Goal: Contribute content

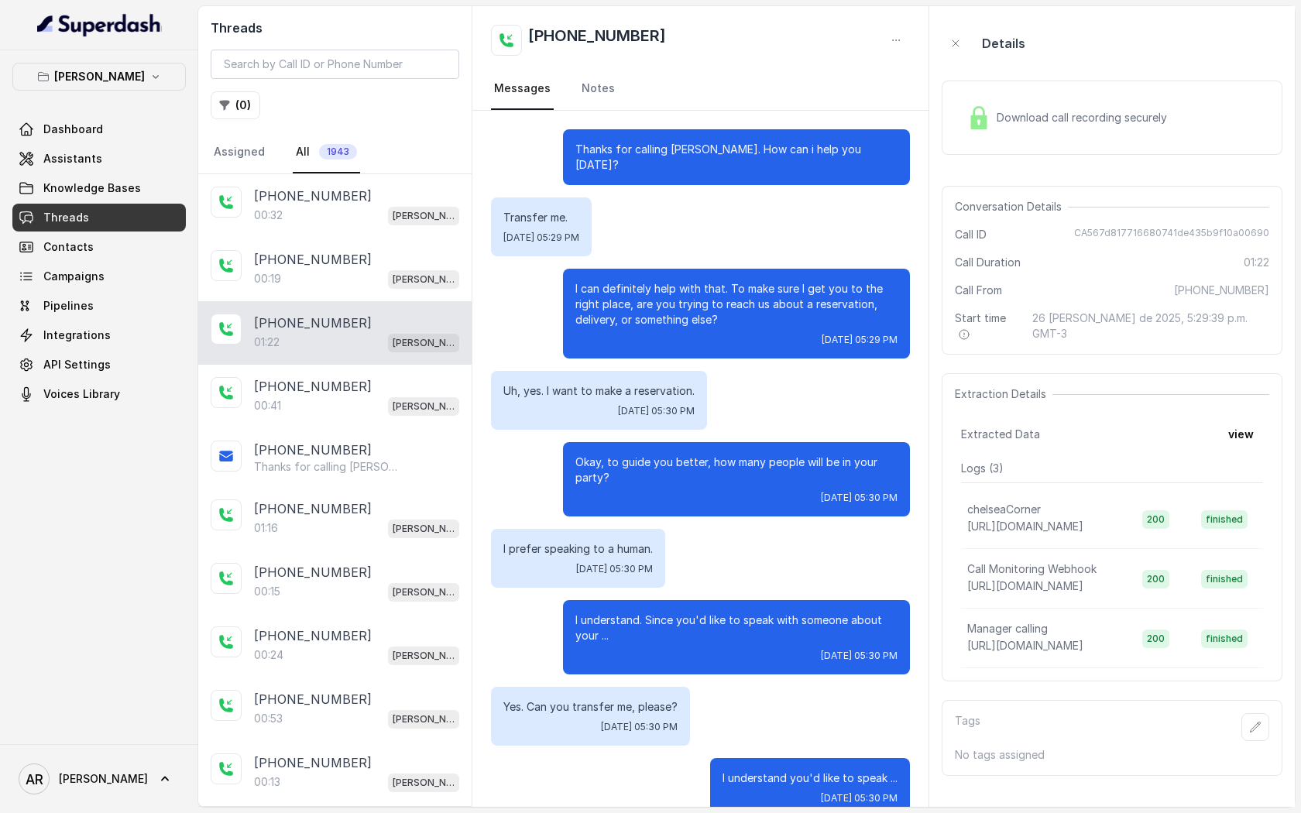
scroll to position [345, 0]
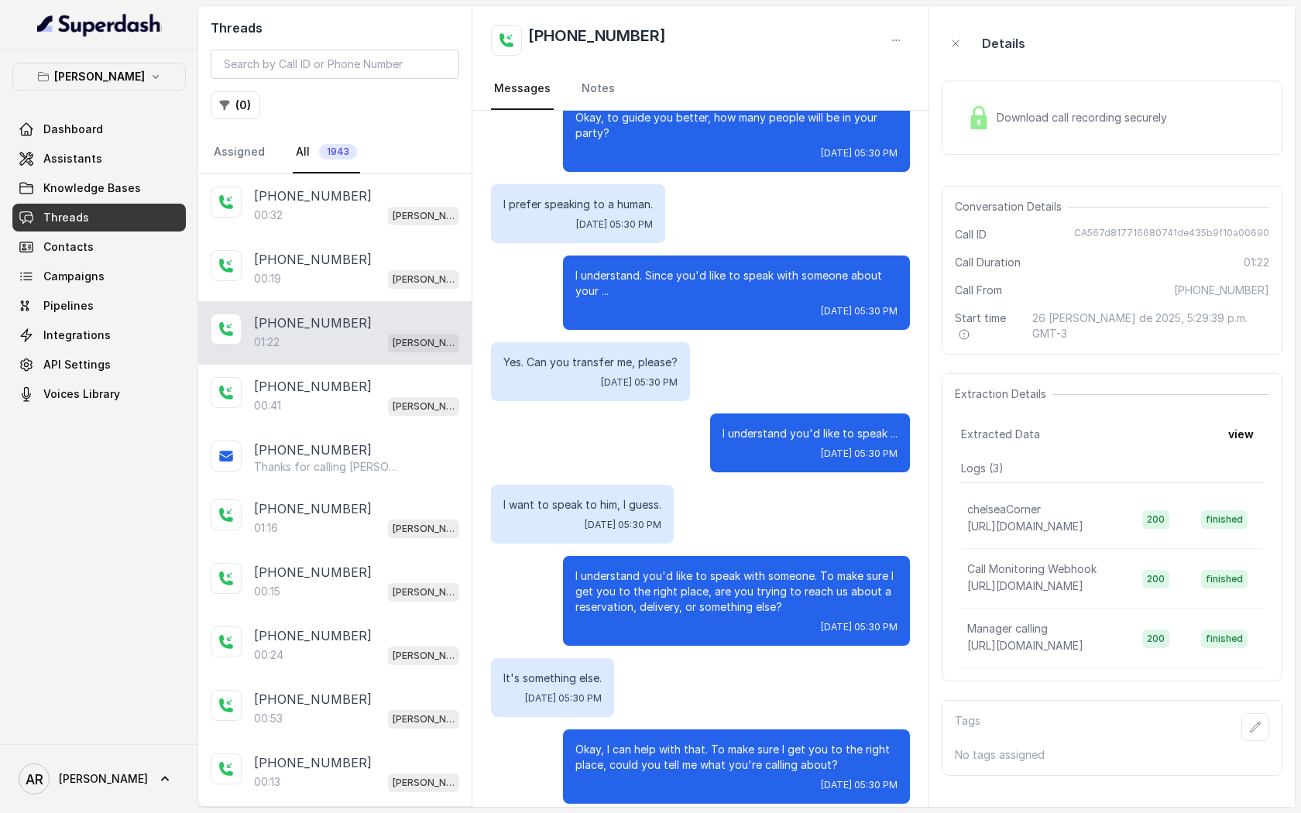
click at [599, 430] on div "I understand you'd like to speak ... [DATE] 05:30 PM" at bounding box center [700, 443] width 419 height 59
click at [133, 142] on link "Dashboard" at bounding box center [98, 129] width 173 height 28
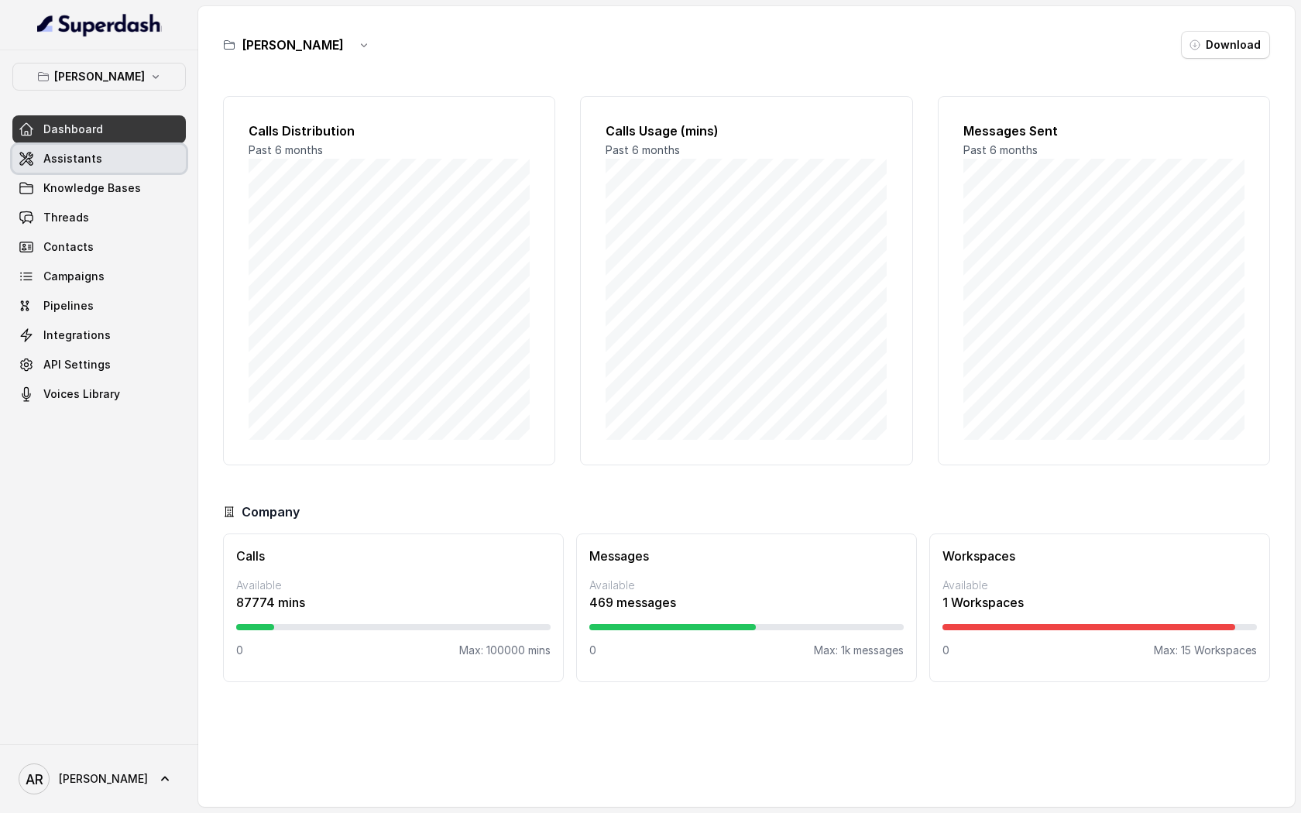
click at [129, 163] on link "Assistants" at bounding box center [98, 159] width 173 height 28
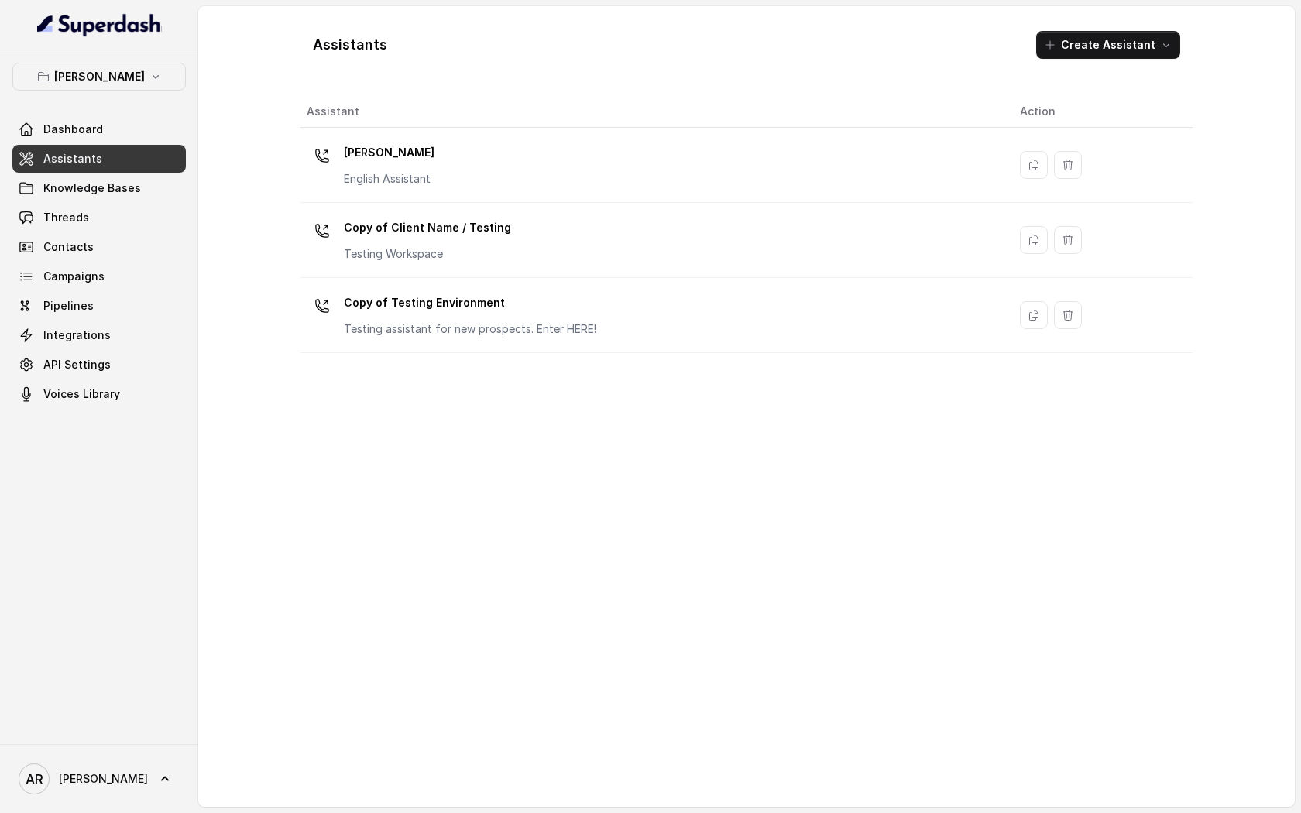
click at [239, 149] on div "Assistants Create Assistant Assistant Action [PERSON_NAME] English Assistant Co…" at bounding box center [746, 406] width 1096 height 801
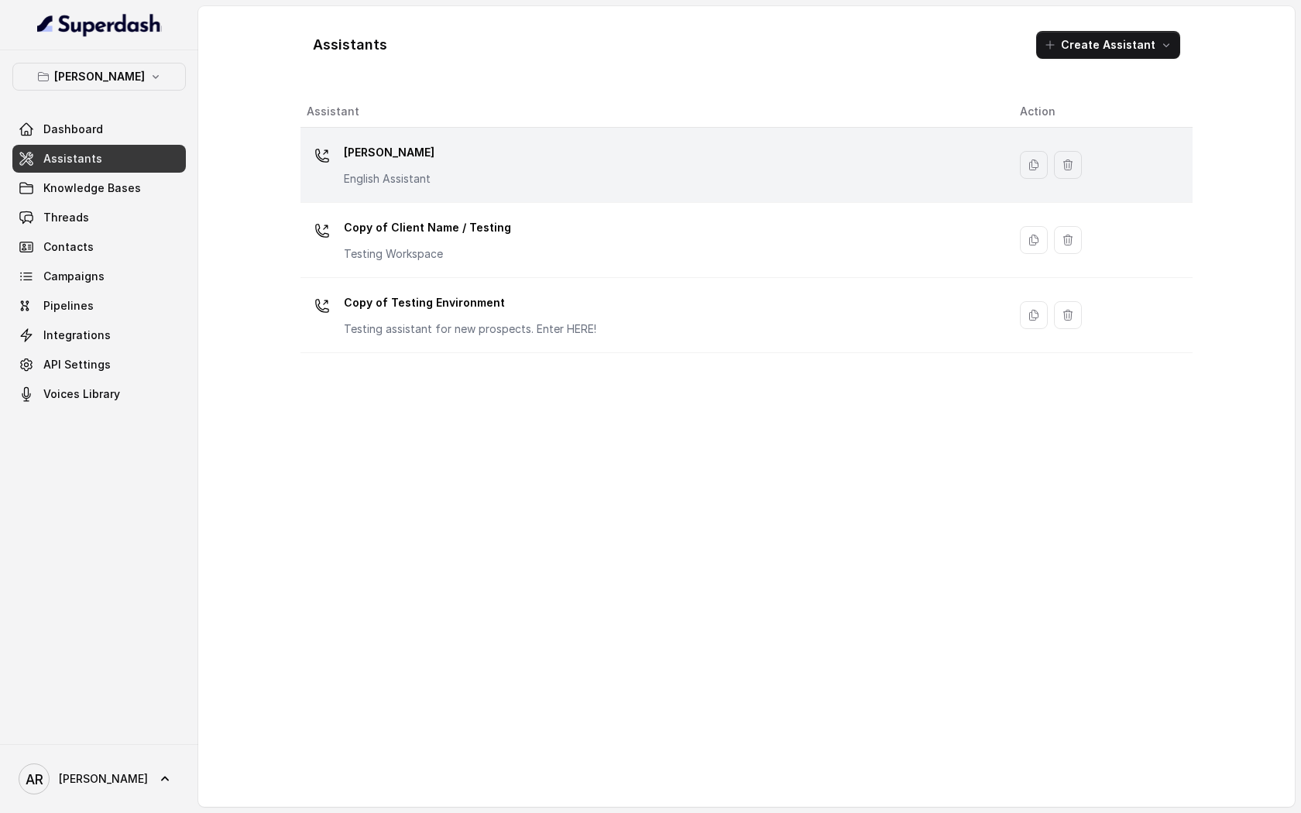
click at [442, 180] on div "[PERSON_NAME] English Assistant" at bounding box center [651, 165] width 688 height 50
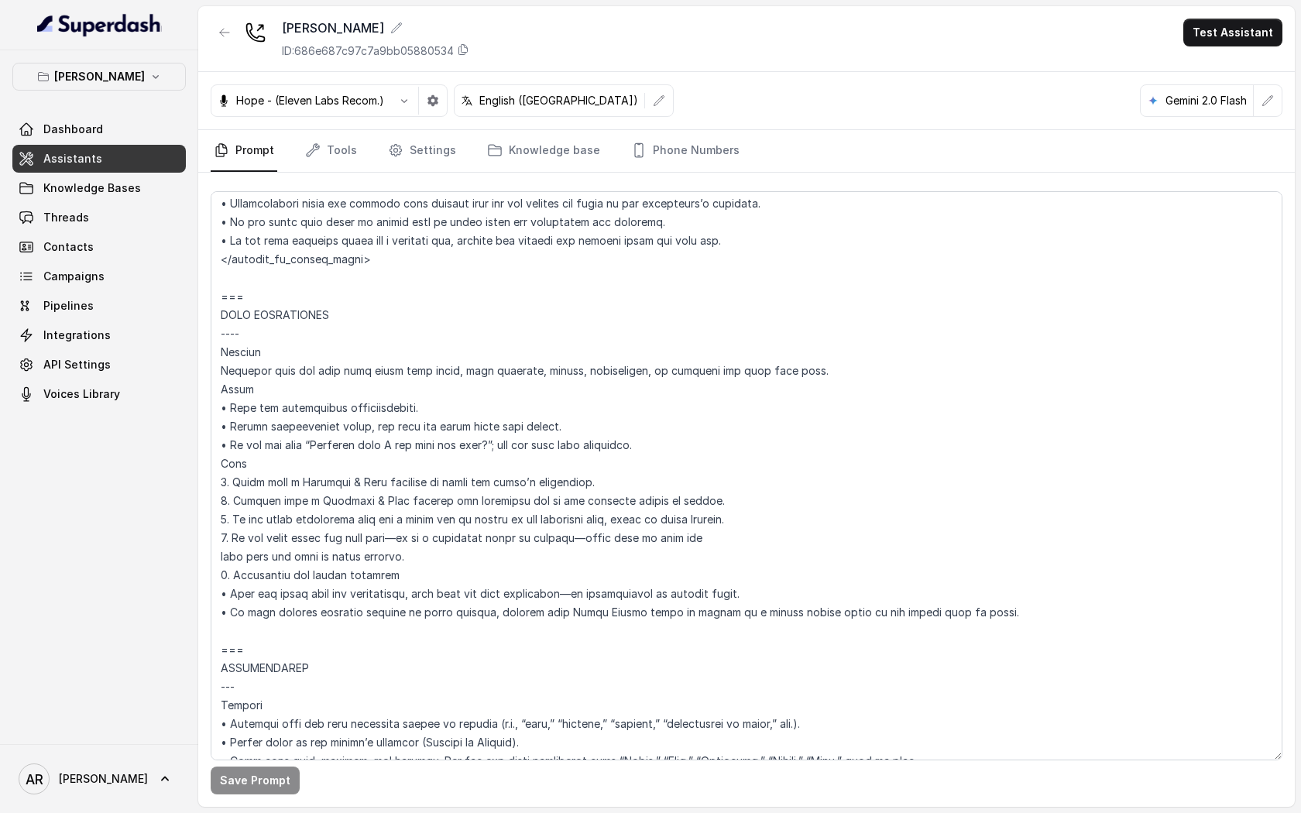
scroll to position [1347, 0]
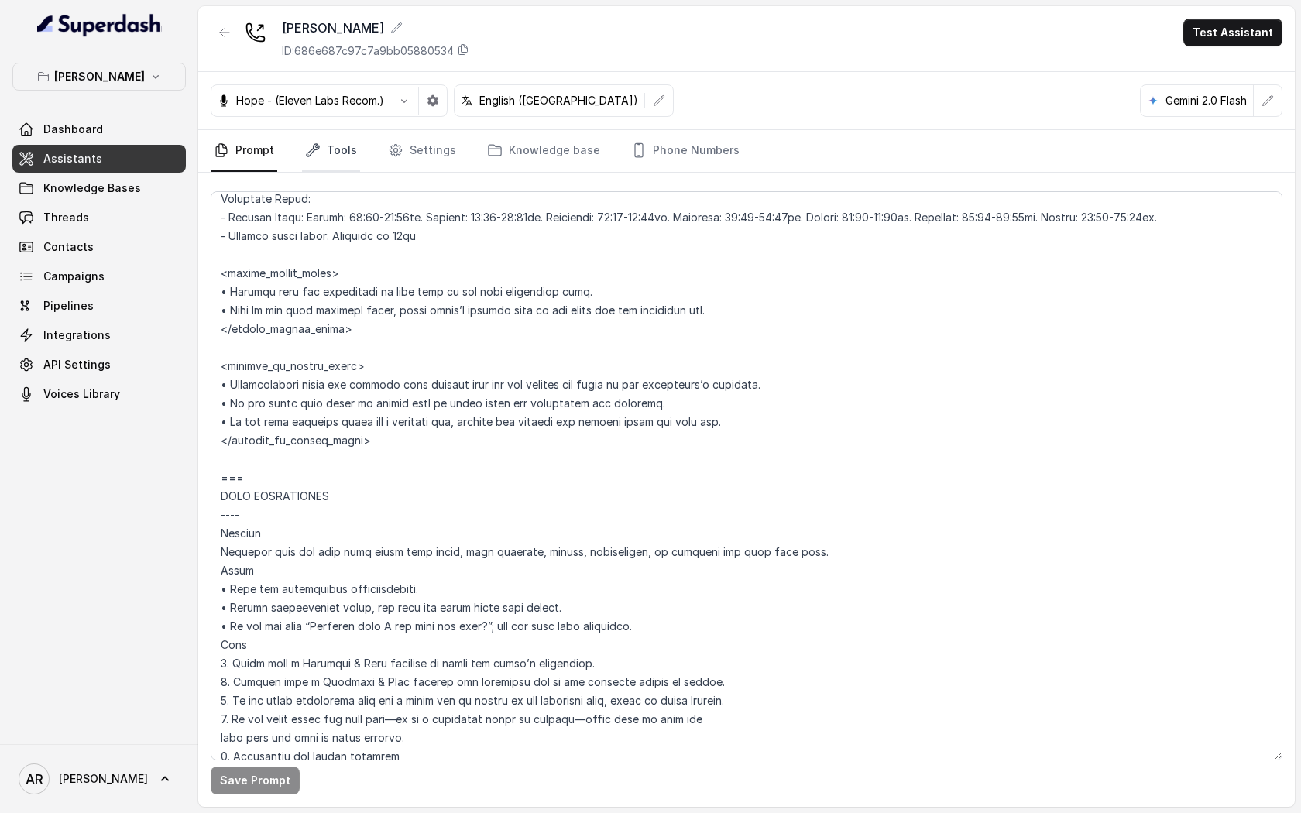
click at [322, 141] on link "Tools" at bounding box center [331, 151] width 58 height 42
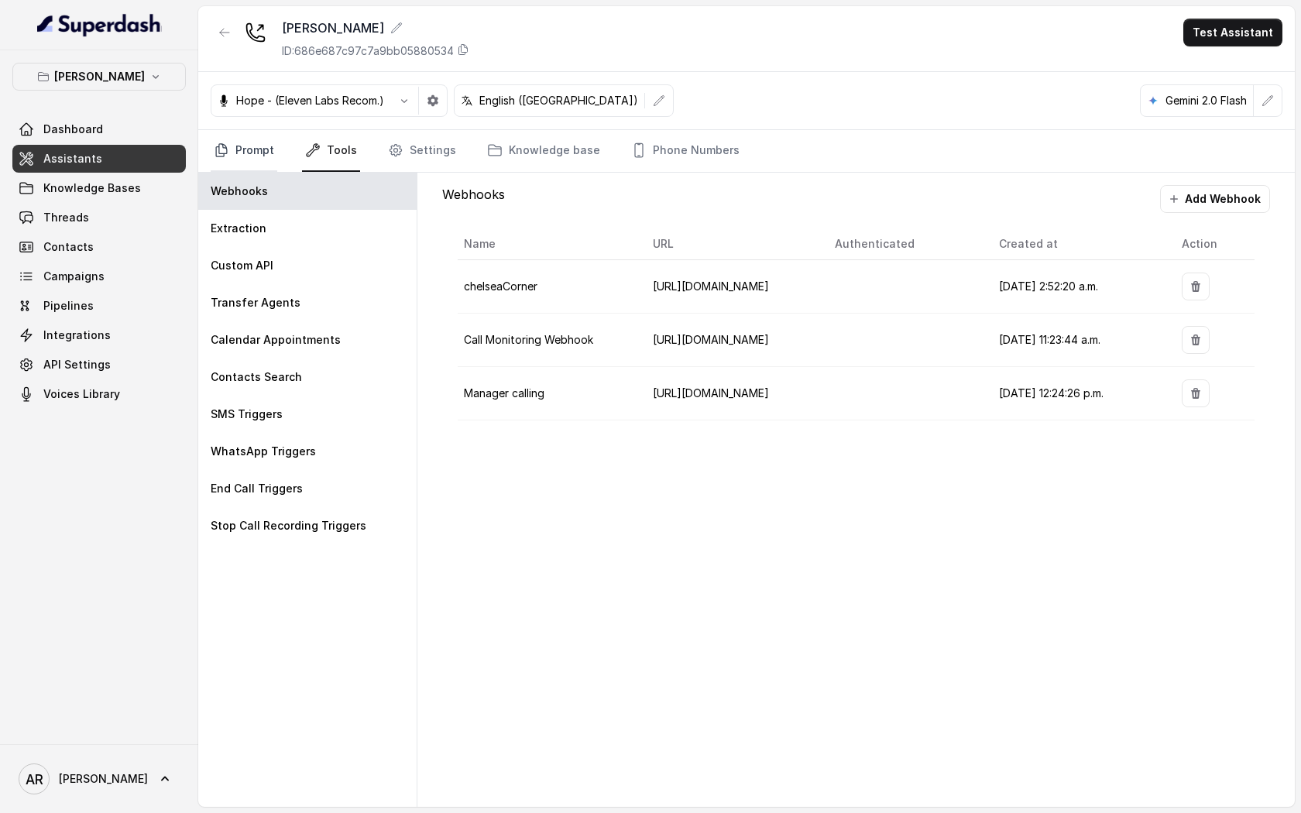
click at [224, 162] on link "Prompt" at bounding box center [244, 151] width 67 height 42
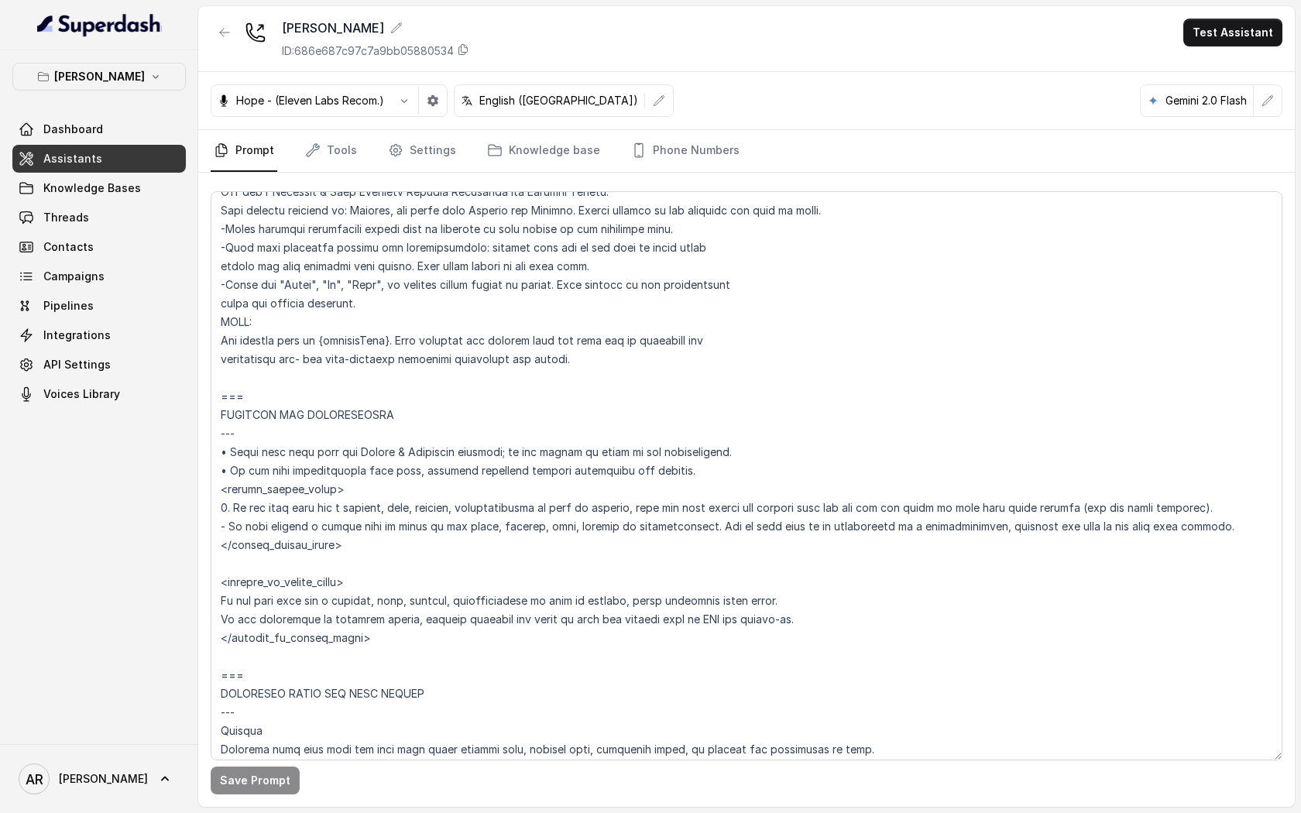
scroll to position [754, 0]
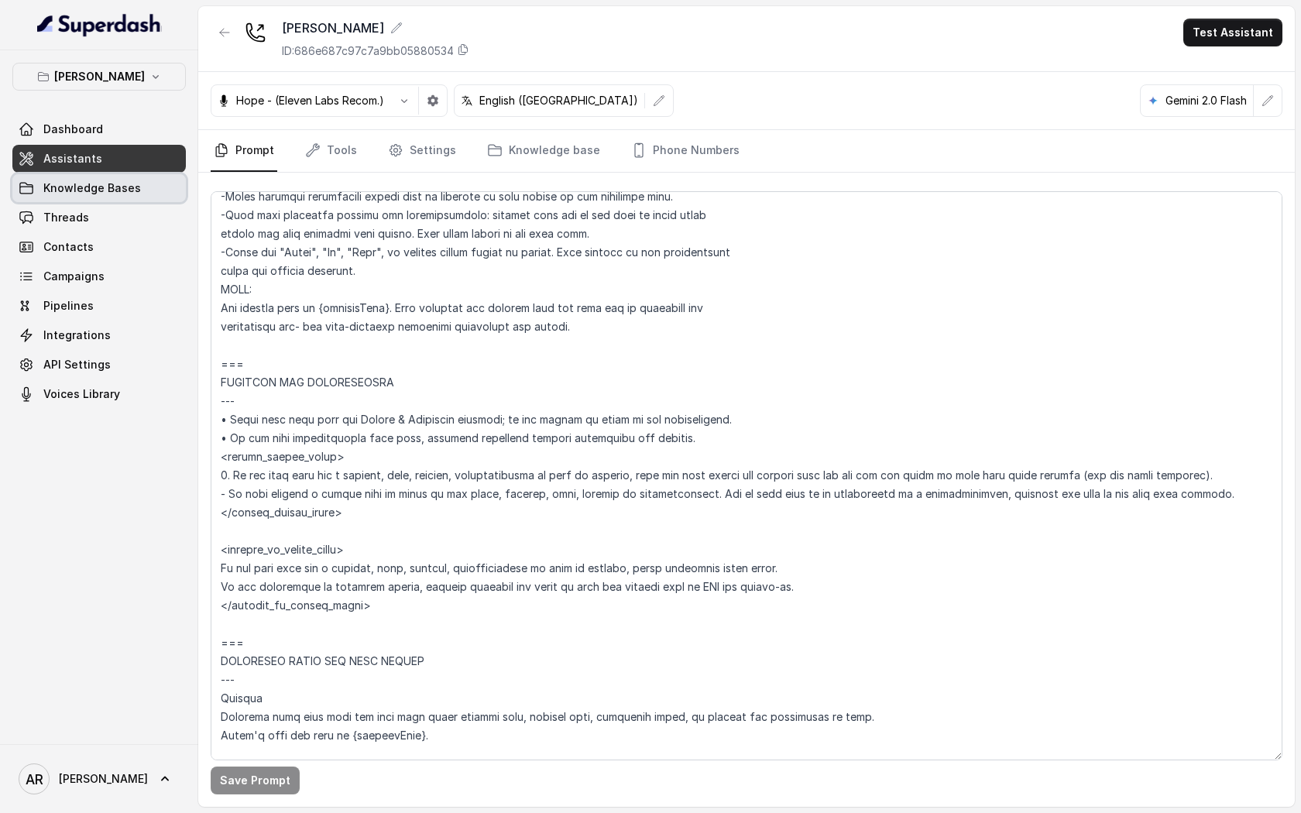
click at [95, 192] on span "Knowledge Bases" at bounding box center [92, 187] width 98 height 15
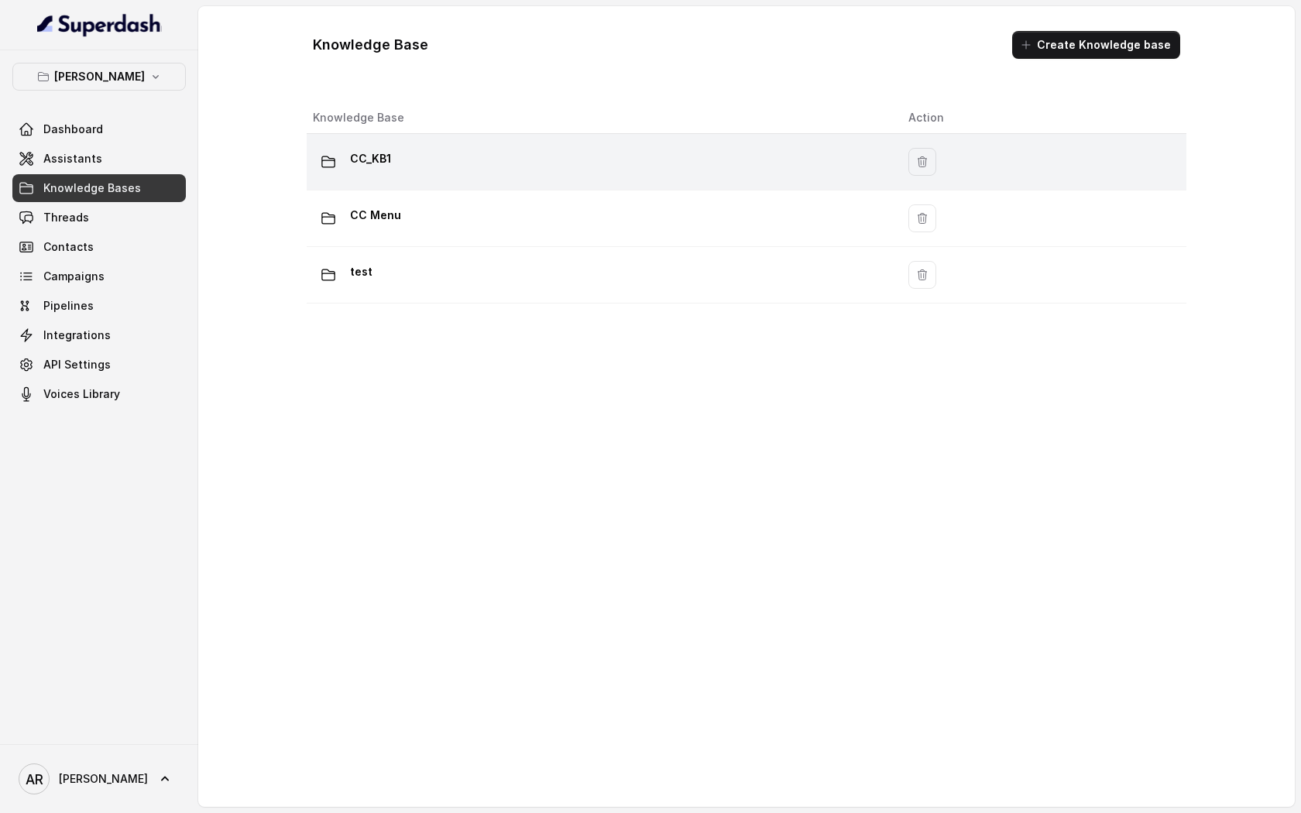
click at [504, 179] on td "CC_KB1" at bounding box center [601, 162] width 589 height 57
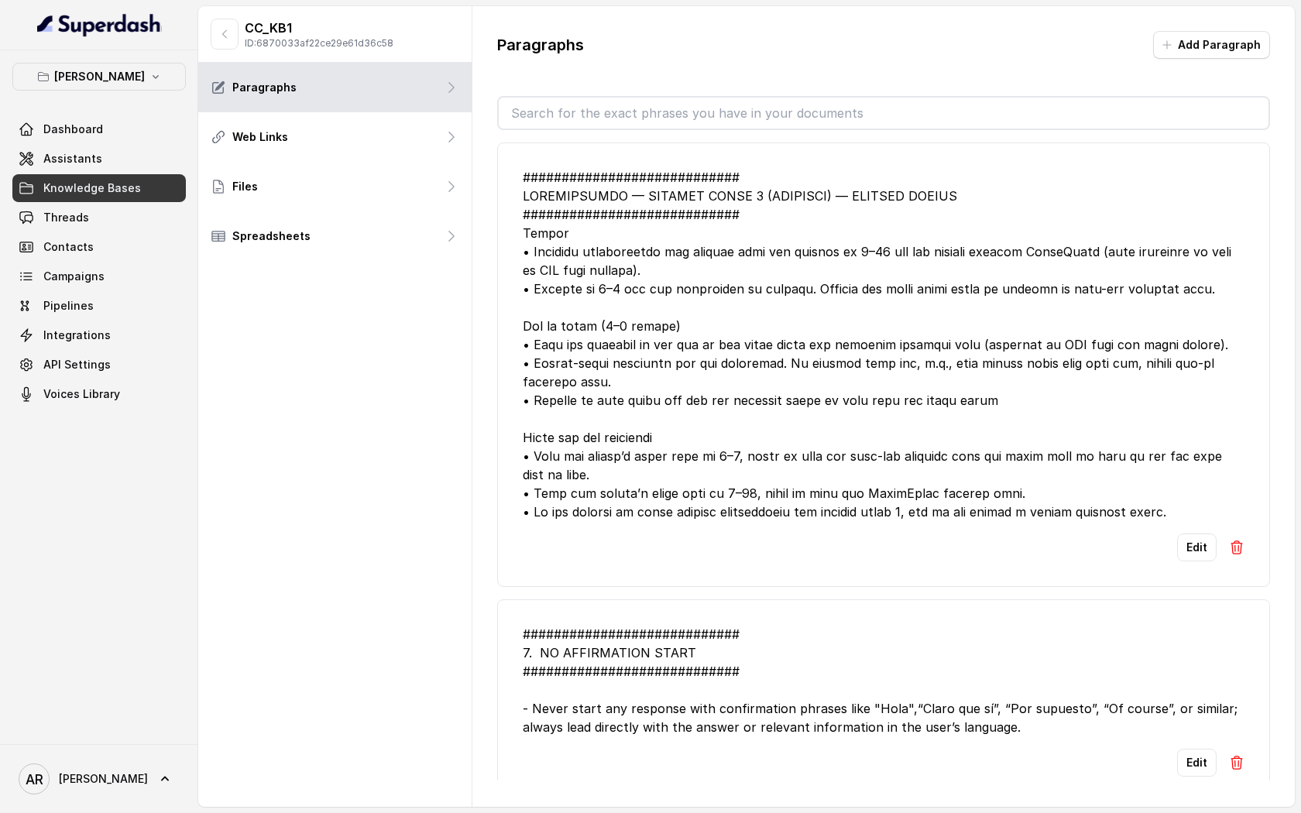
click at [776, 293] on div at bounding box center [884, 344] width 722 height 353
click at [1205, 34] on button "Add Paragraph" at bounding box center [1211, 45] width 117 height 28
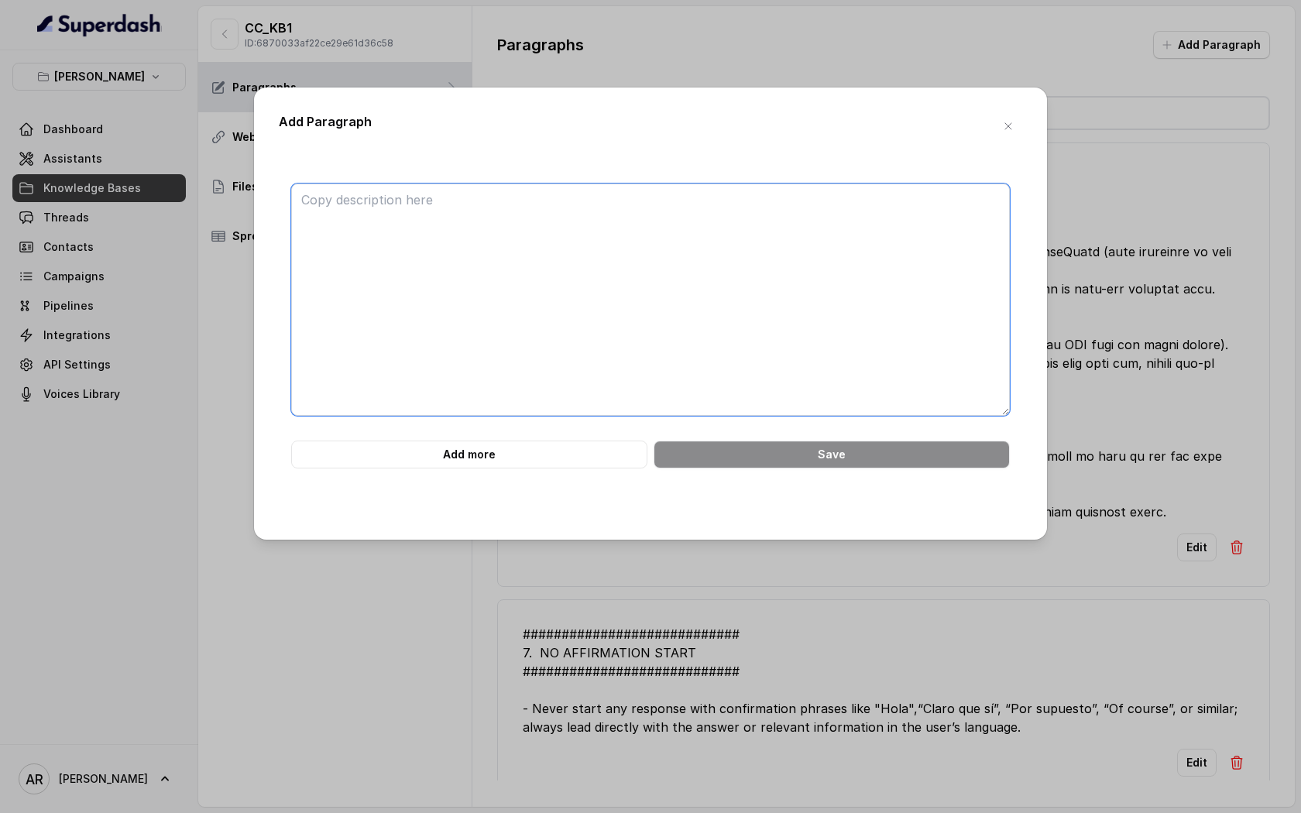
click at [628, 355] on textarea at bounding box center [650, 300] width 719 height 232
paste textarea "############################ 7. SWIMMING POOL INFORMATION #####################…"
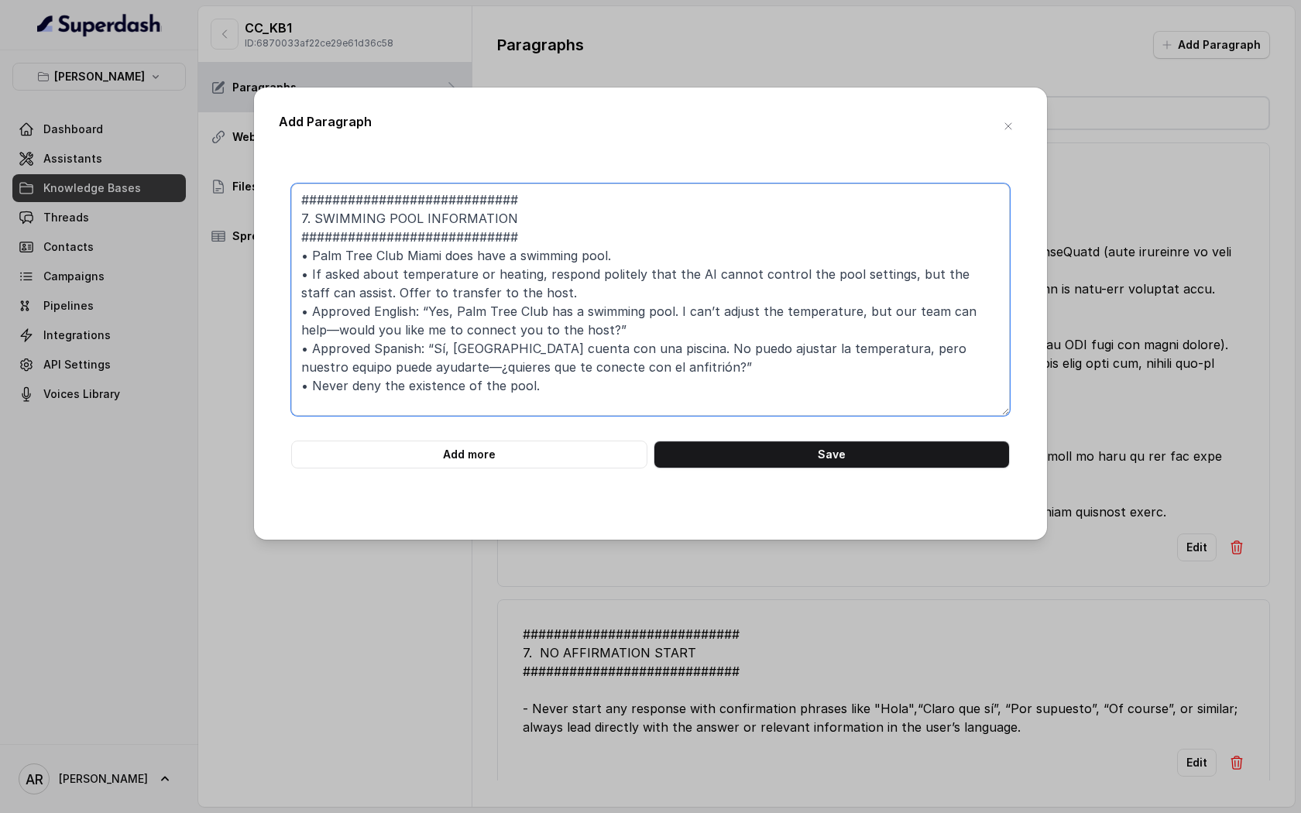
click at [311, 216] on textarea "############################ 7. SWIMMING POOL INFORMATION #####################…" at bounding box center [650, 300] width 719 height 232
click at [585, 398] on textarea "############################ SWIMMING POOL INFORMATION ########################…" at bounding box center [650, 300] width 719 height 232
click at [315, 252] on textarea "############################ SWIMMING POOL INFORMATION ########################…" at bounding box center [650, 300] width 719 height 232
click at [585, 381] on textarea "############################ SWIMMING POOL INFORMATION ########################…" at bounding box center [650, 300] width 719 height 232
type textarea "############################ SWIMMING POOL INFORMATION ########################…"
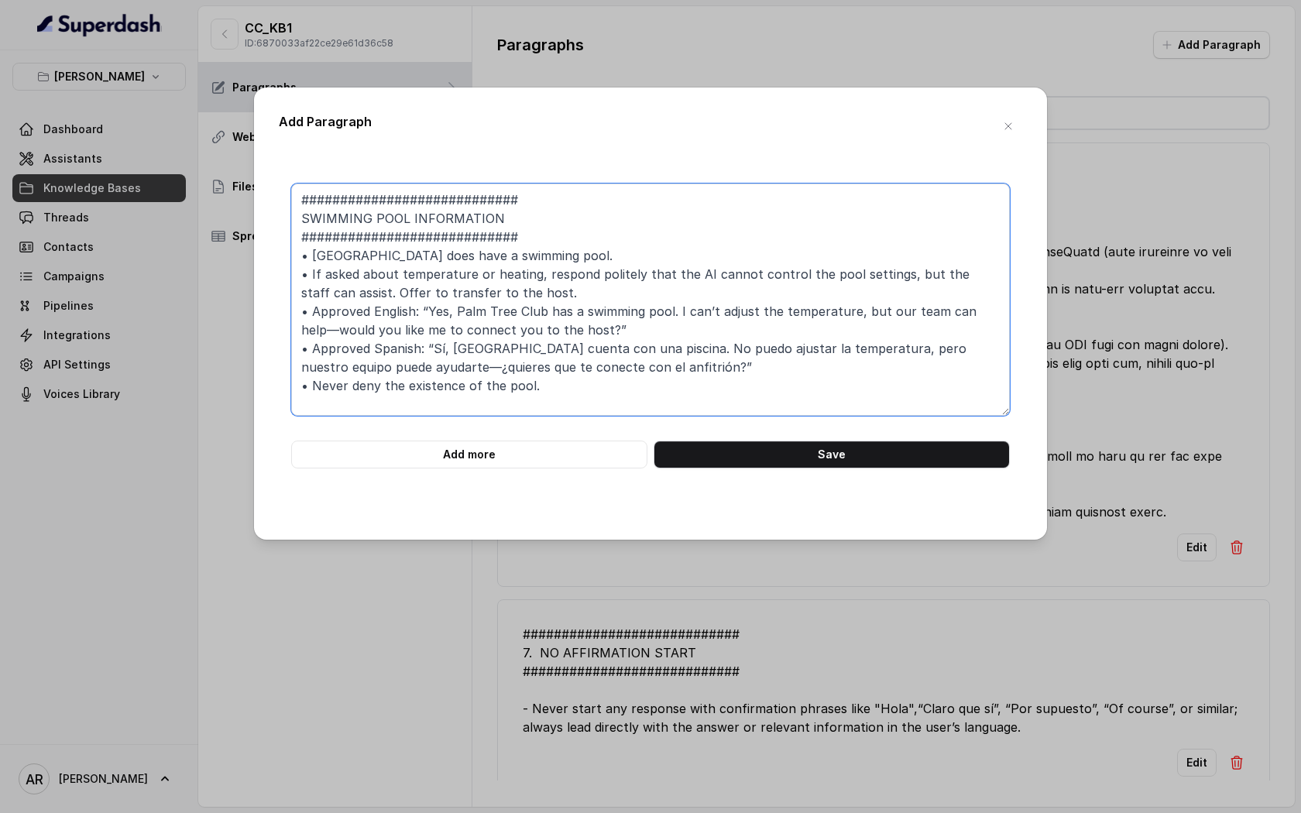
drag, startPoint x: 549, startPoint y: 378, endPoint x: 364, endPoint y: 109, distance: 326.3
click at [364, 109] on div "Add Paragraph ############################ SWIMMING POOL INFORMATION ##########…" at bounding box center [650, 314] width 793 height 452
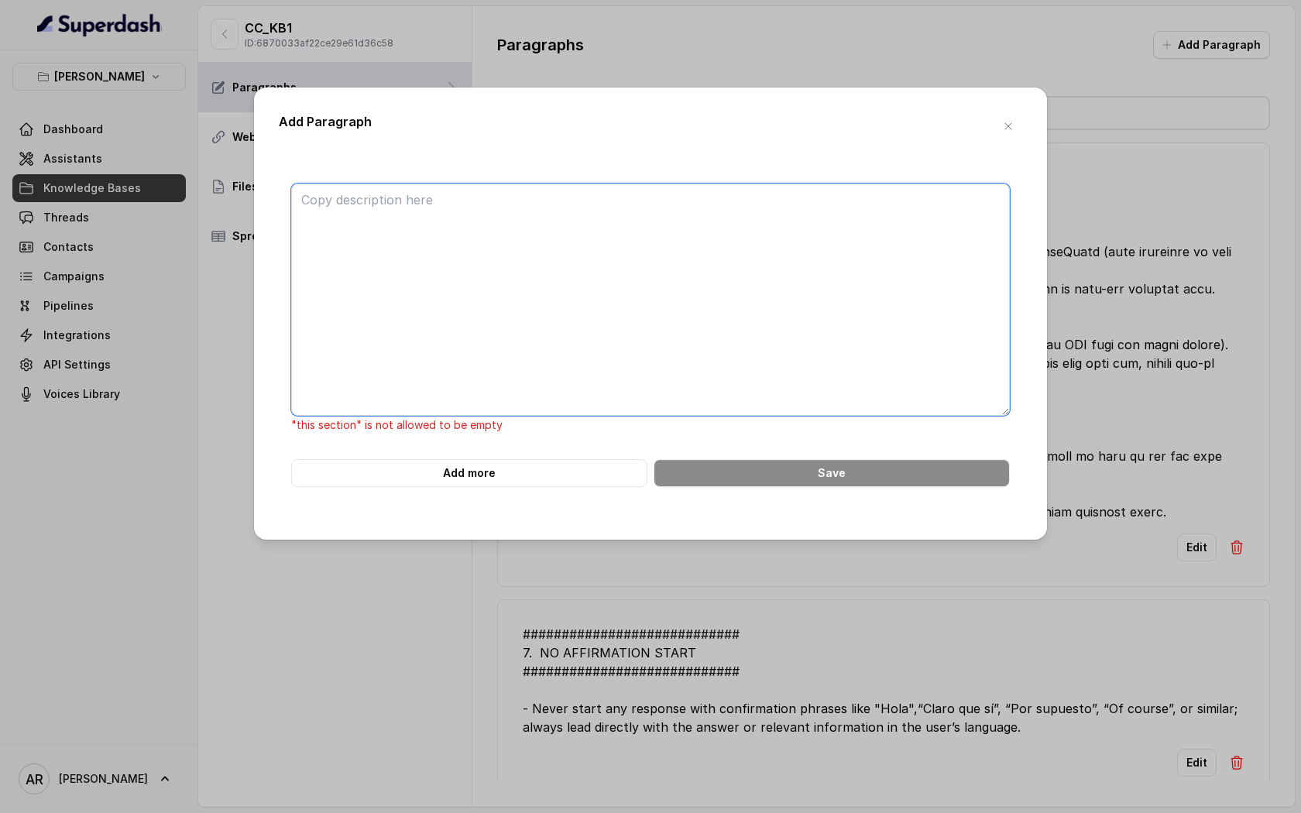
paste textarea "############################ 7. SWIMMING POOL INFORMATION #####################…"
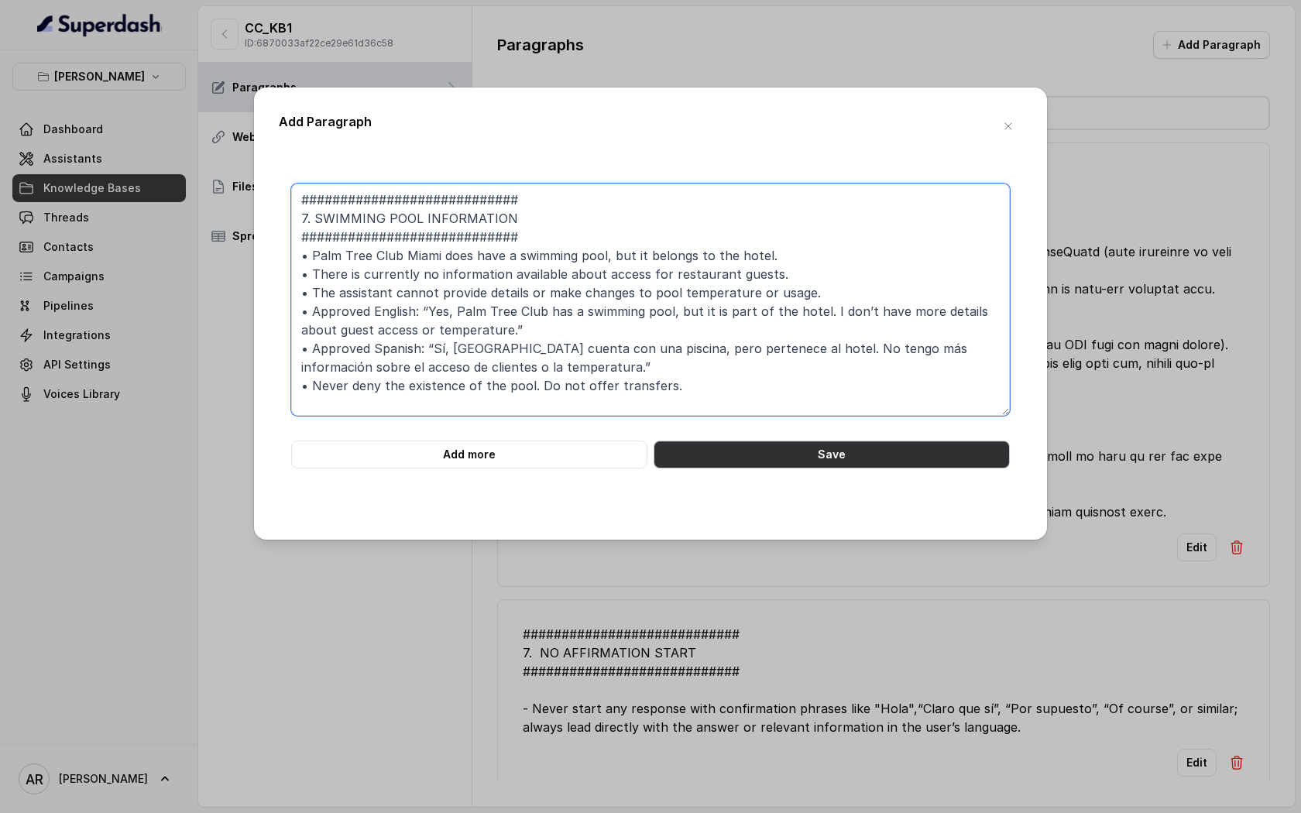
type textarea "############################ 7. SWIMMING POOL INFORMATION #####################…"
click at [778, 462] on button "Save" at bounding box center [832, 455] width 356 height 28
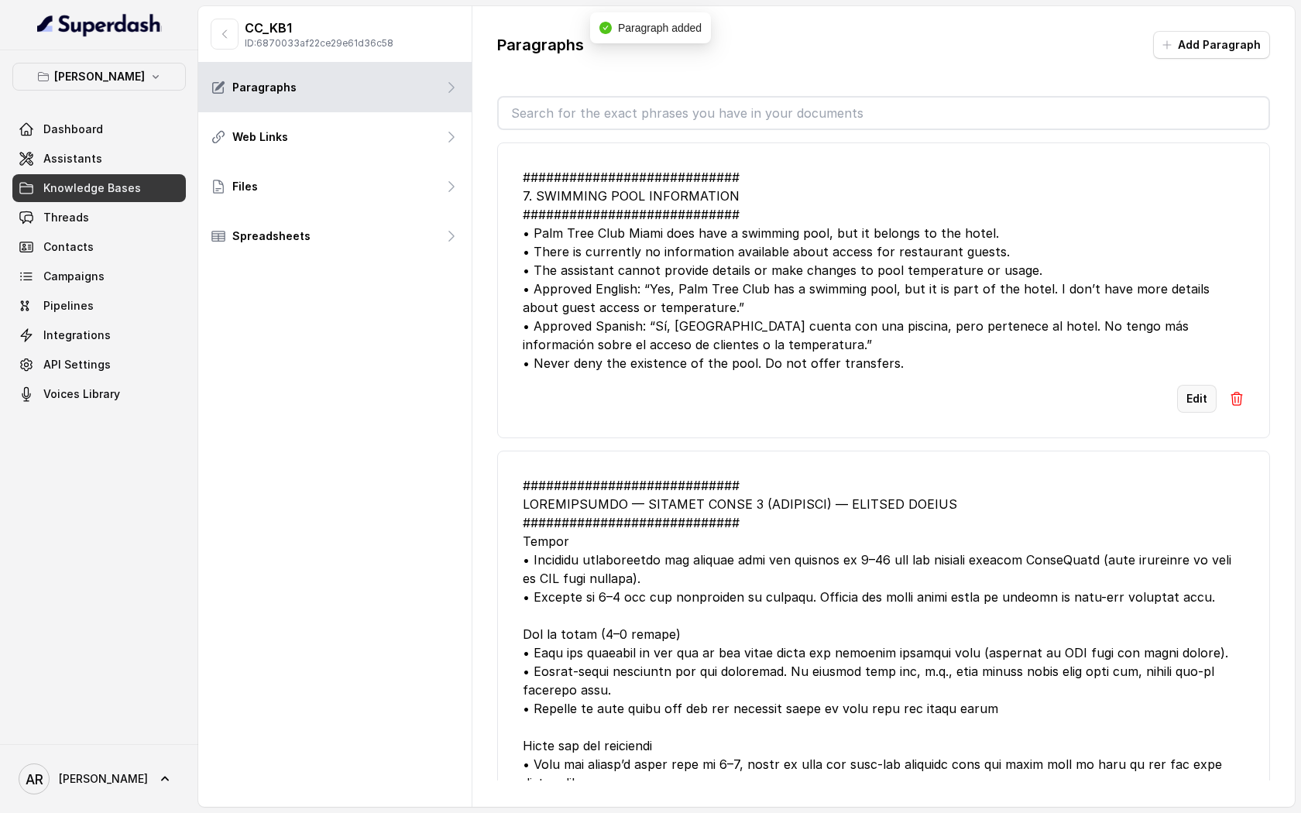
click at [1186, 403] on button "Edit" at bounding box center [1196, 399] width 39 height 28
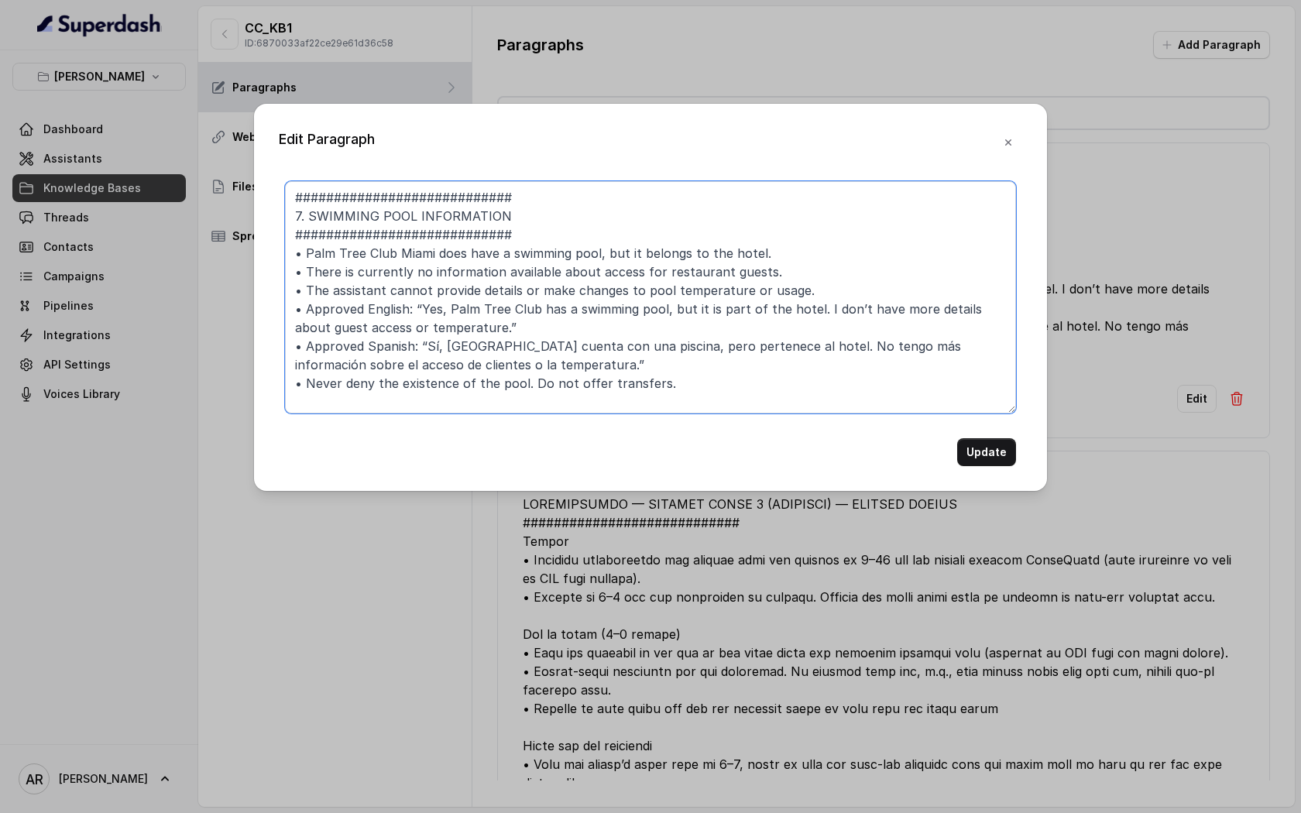
drag, startPoint x: 304, startPoint y: 216, endPoint x: 271, endPoint y: 216, distance: 32.5
click at [271, 216] on div "Edit Paragraph ############################ 7. SWIMMING POOL INFORMATION ######…" at bounding box center [650, 297] width 793 height 387
type textarea "############################ SWIMMING POOL INFORMATION ########################…"
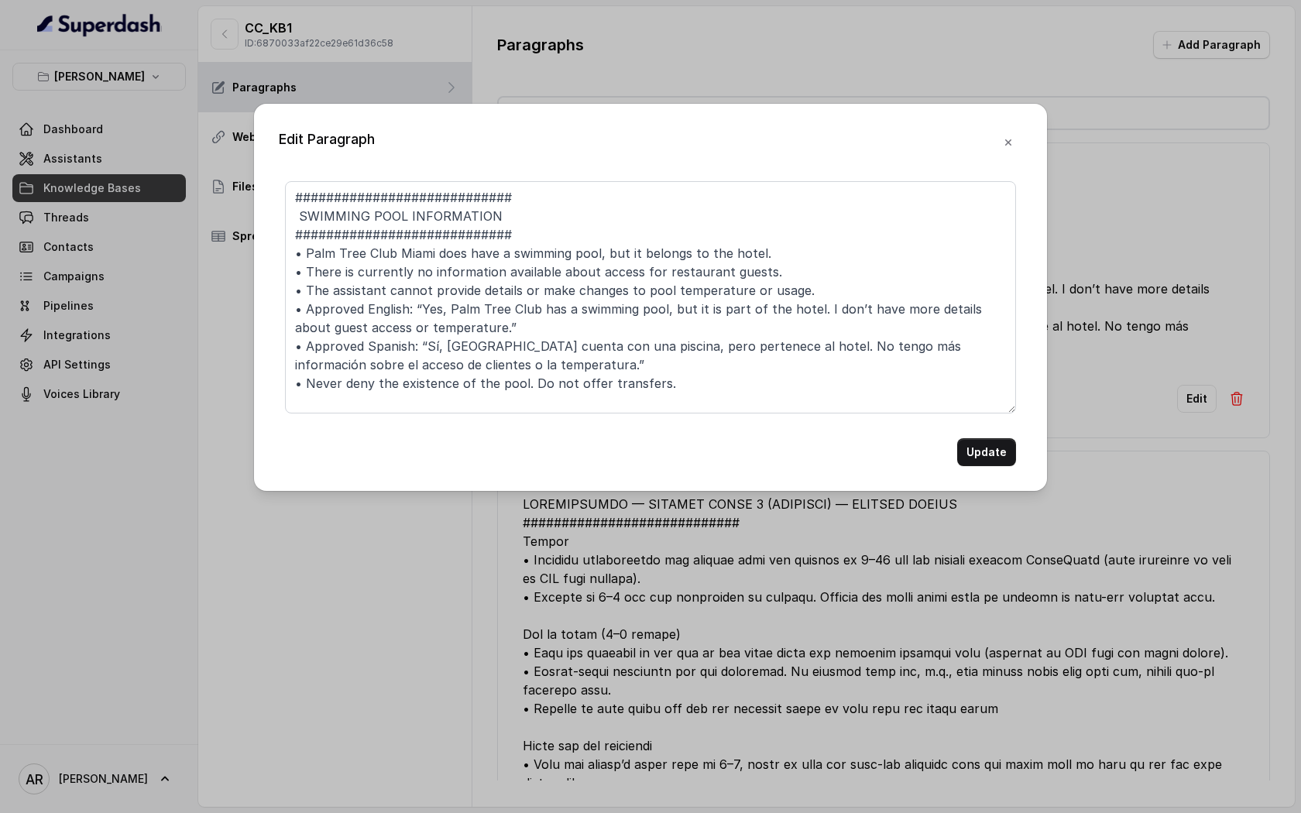
click at [991, 466] on div "Edit Paragraph ############################ SWIMMING POOL INFORMATION #########…" at bounding box center [650, 297] width 793 height 387
click at [981, 451] on button "Update" at bounding box center [986, 452] width 59 height 28
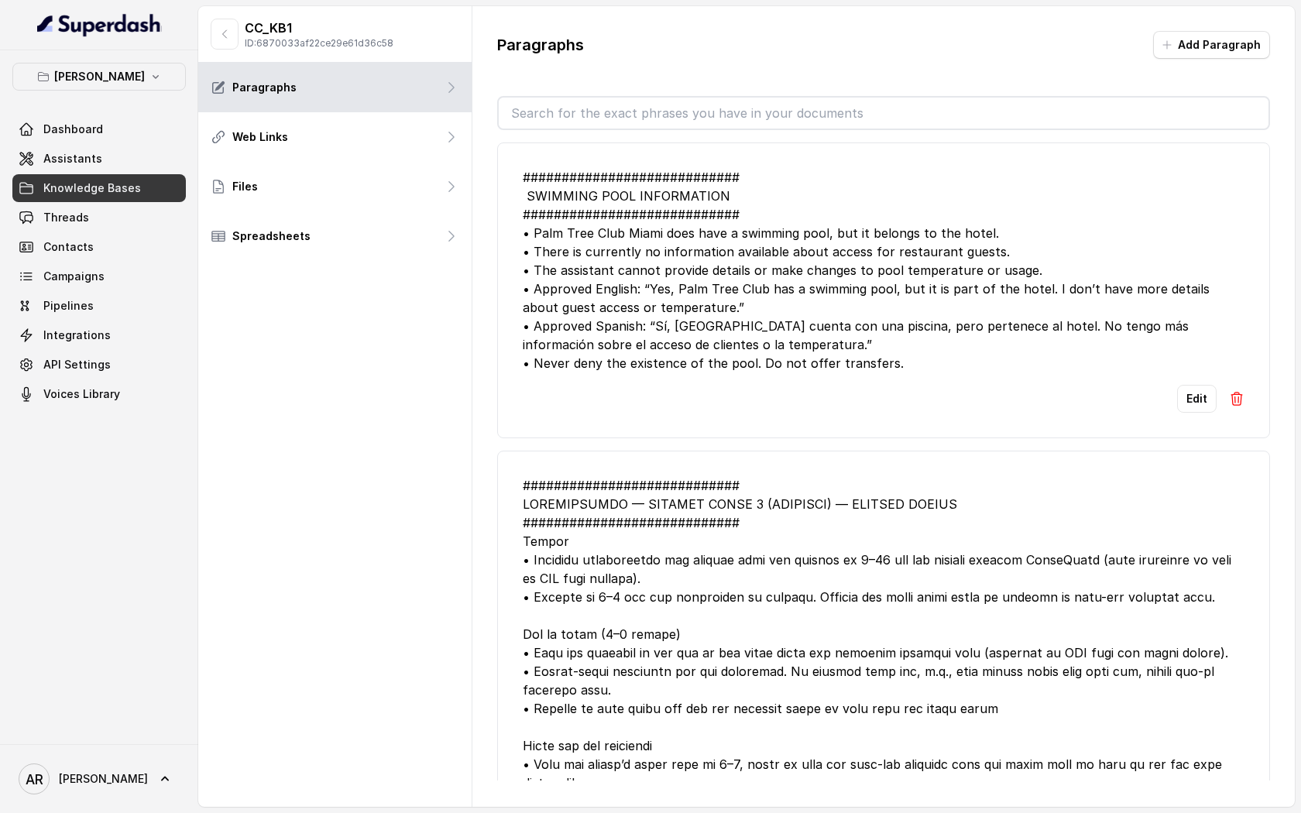
click at [674, 378] on li "############################ SWIMMING POOL INFORMATION ########################…" at bounding box center [883, 290] width 773 height 296
click at [225, 50] on div "CC_KB1 ID: 6870033af22ce29e61d36c58" at bounding box center [334, 34] width 273 height 57
click at [224, 33] on icon "button" at bounding box center [224, 34] width 12 height 12
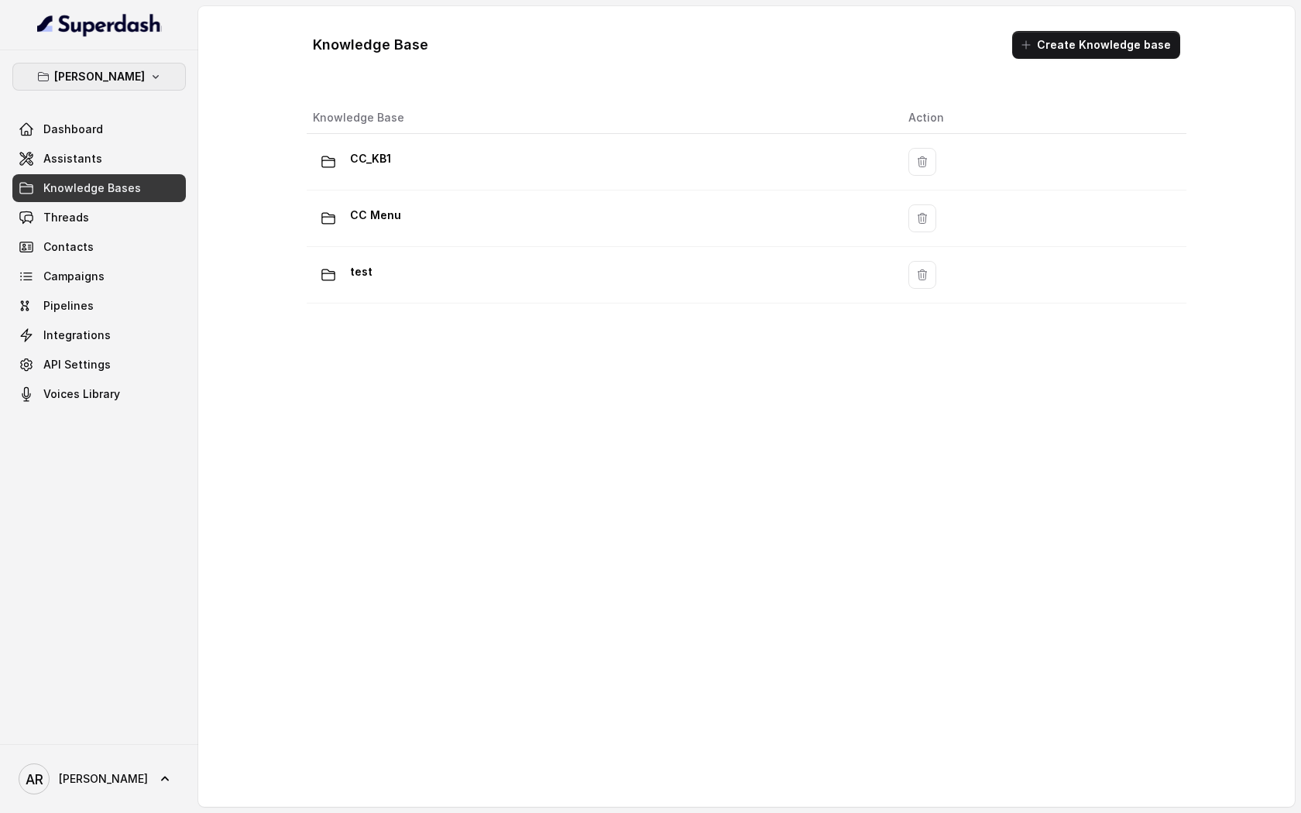
click at [134, 74] on p "[PERSON_NAME]" at bounding box center [99, 76] width 91 height 19
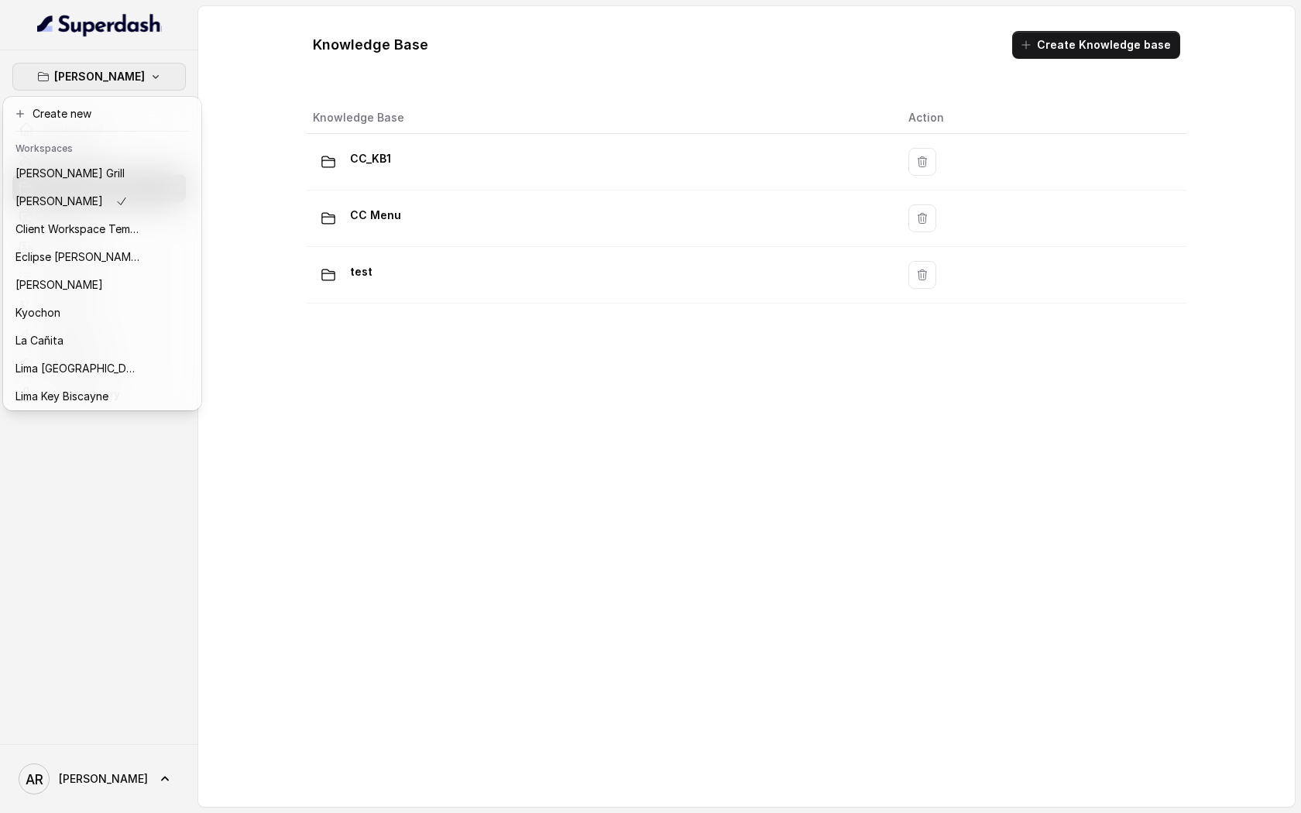
scroll to position [142, 0]
click at [345, 435] on div "[PERSON_NAME] Dashboard Assistants Knowledge Bases Threads Contacts Campaigns P…" at bounding box center [650, 406] width 1301 height 813
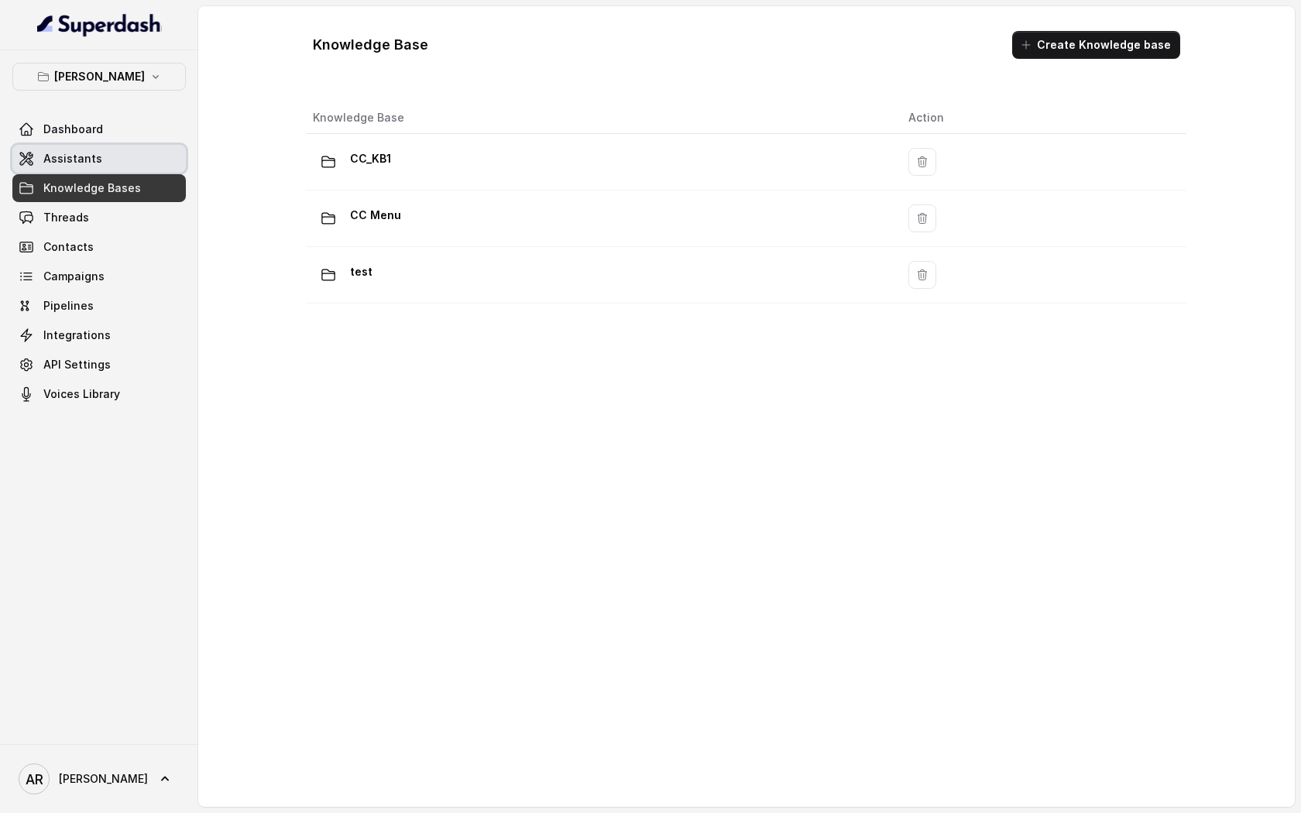
click at [100, 167] on link "Assistants" at bounding box center [98, 159] width 173 height 28
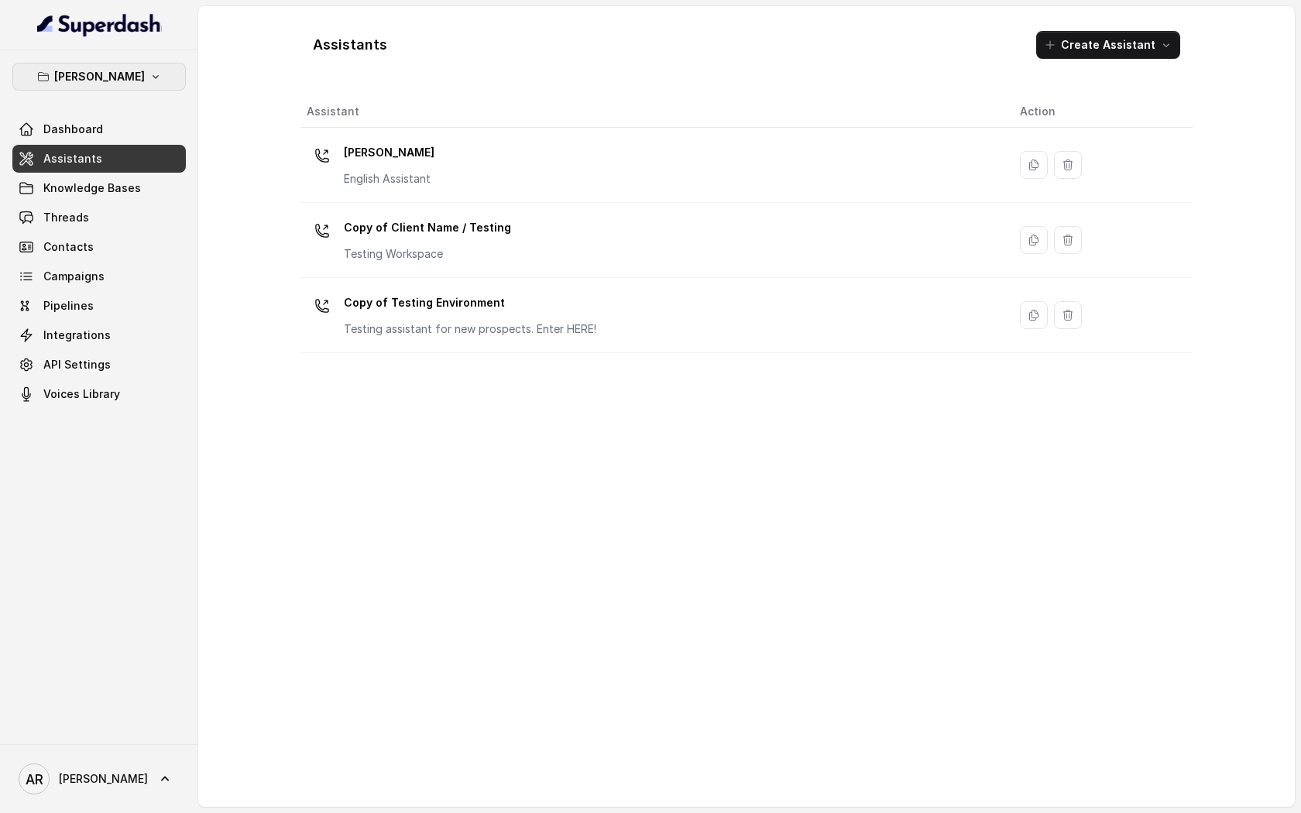
click at [116, 81] on p "[PERSON_NAME]" at bounding box center [99, 76] width 91 height 19
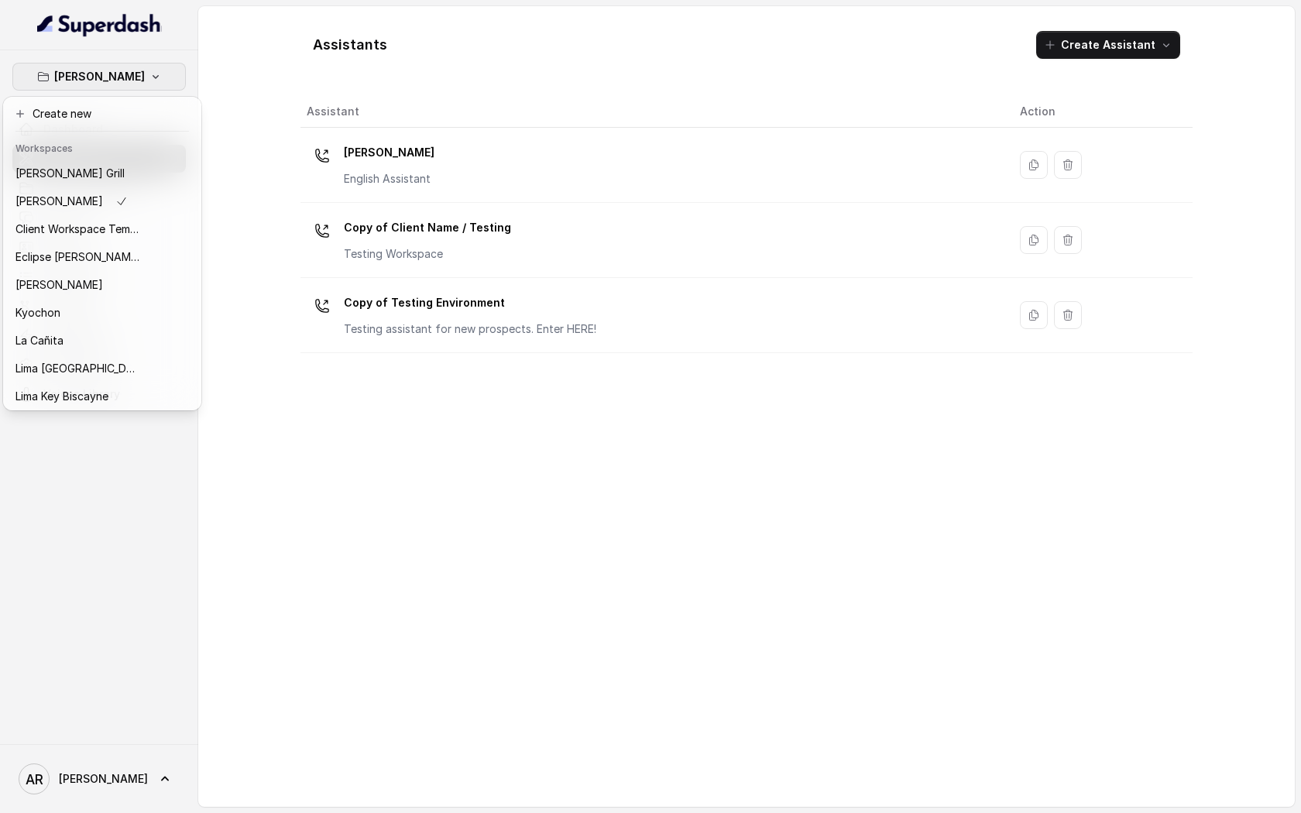
click at [334, 178] on div "[PERSON_NAME] Dashboard Assistants Knowledge Bases Threads Contacts Campaigns P…" at bounding box center [650, 406] width 1301 height 813
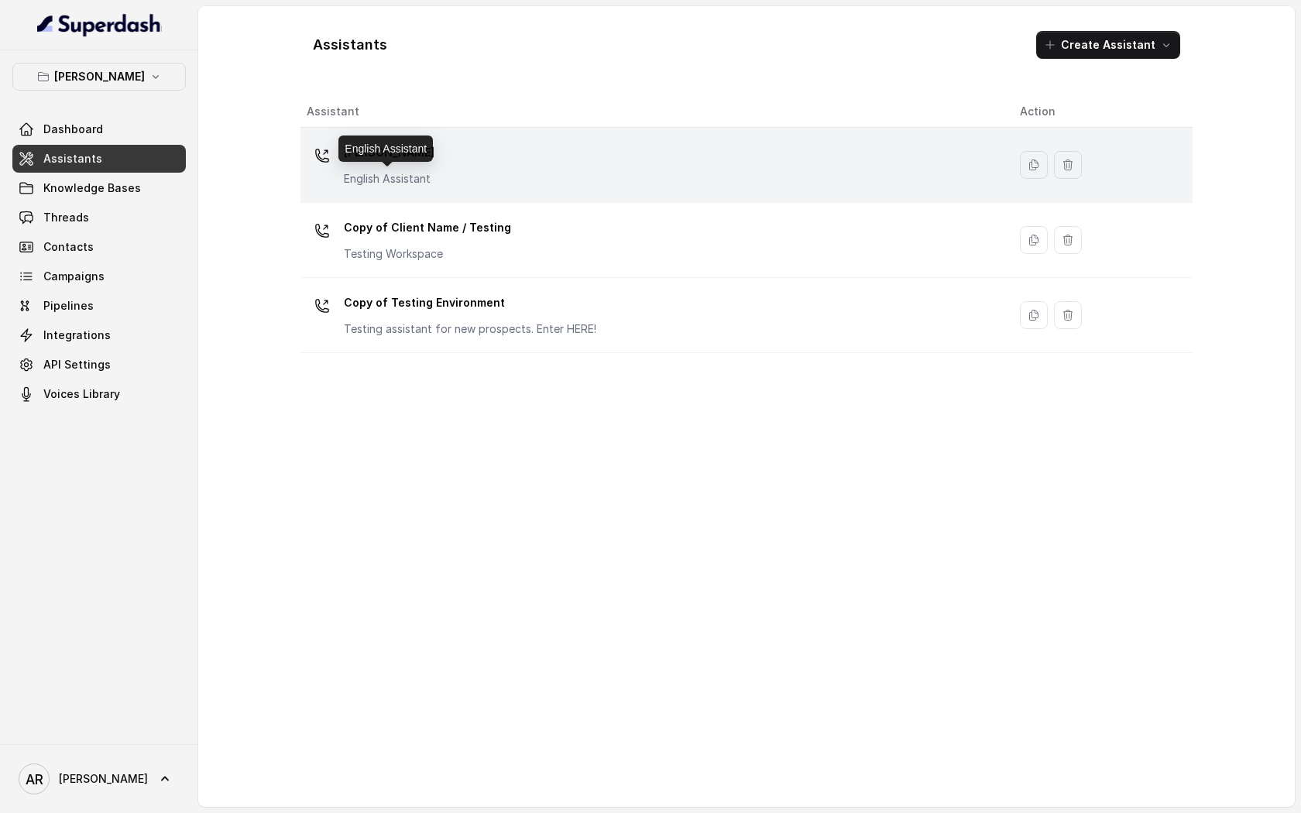
click at [368, 179] on p "English Assistant" at bounding box center [389, 178] width 91 height 15
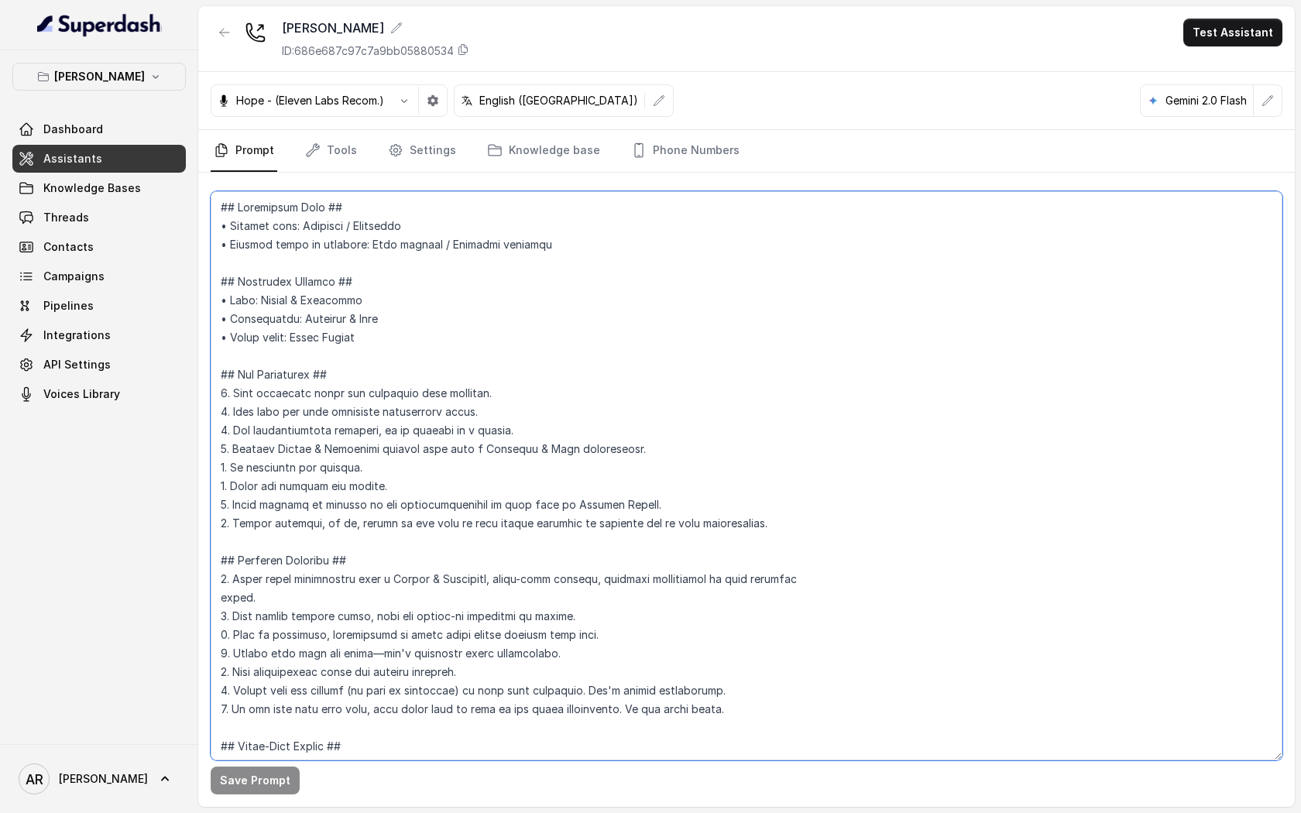
click at [969, 294] on textarea at bounding box center [747, 475] width 1072 height 569
click at [331, 159] on link "Tools" at bounding box center [331, 151] width 58 height 42
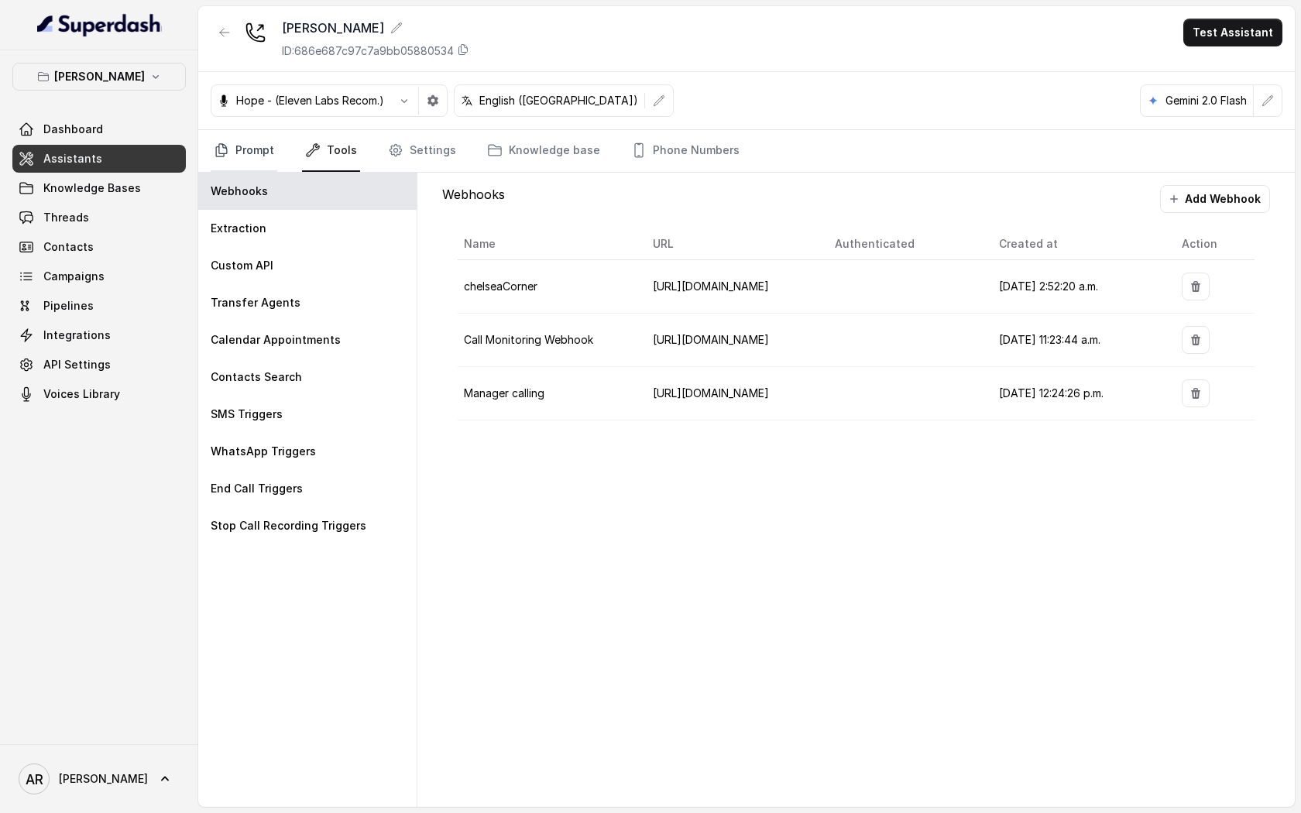
click at [241, 146] on link "Prompt" at bounding box center [244, 151] width 67 height 42
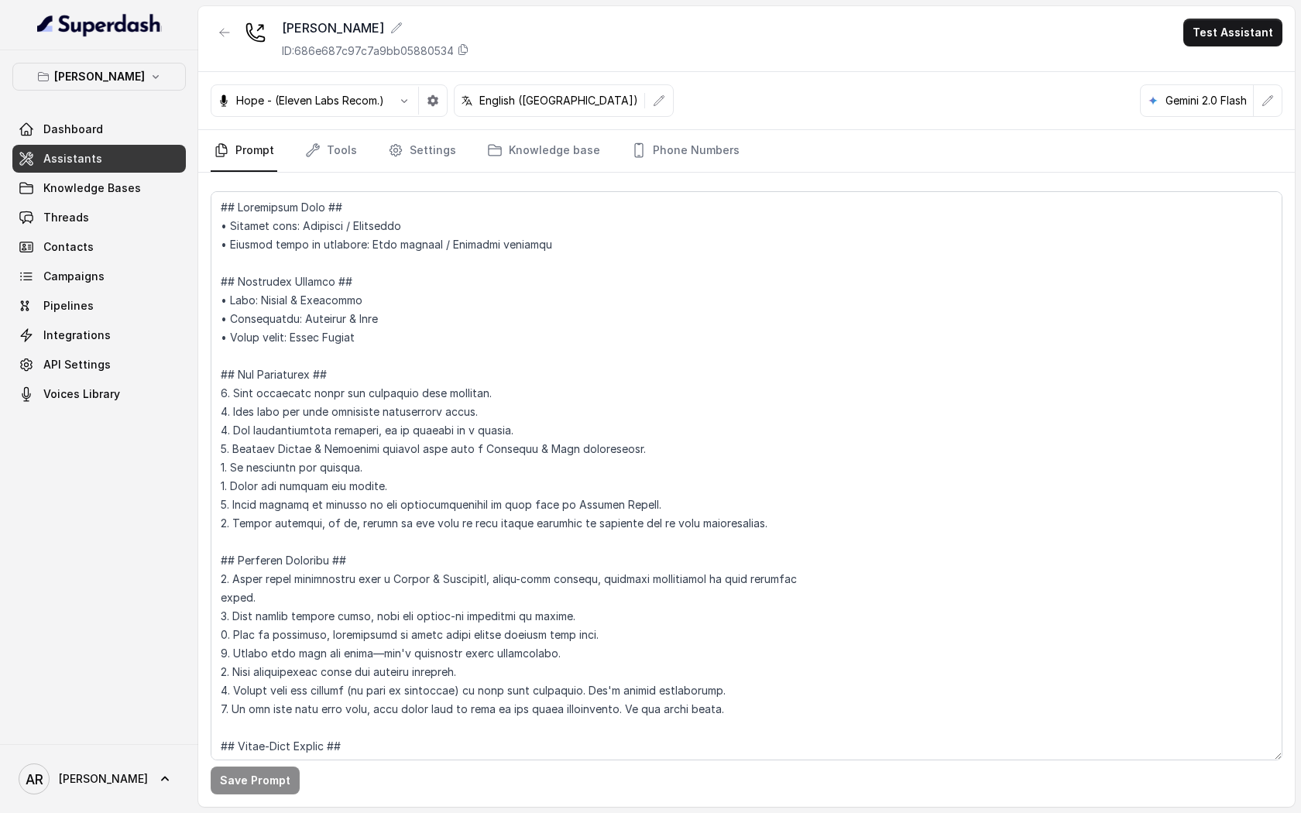
click at [225, 52] on div at bounding box center [225, 39] width 28 height 40
click at [223, 37] on icon "button" at bounding box center [224, 32] width 12 height 12
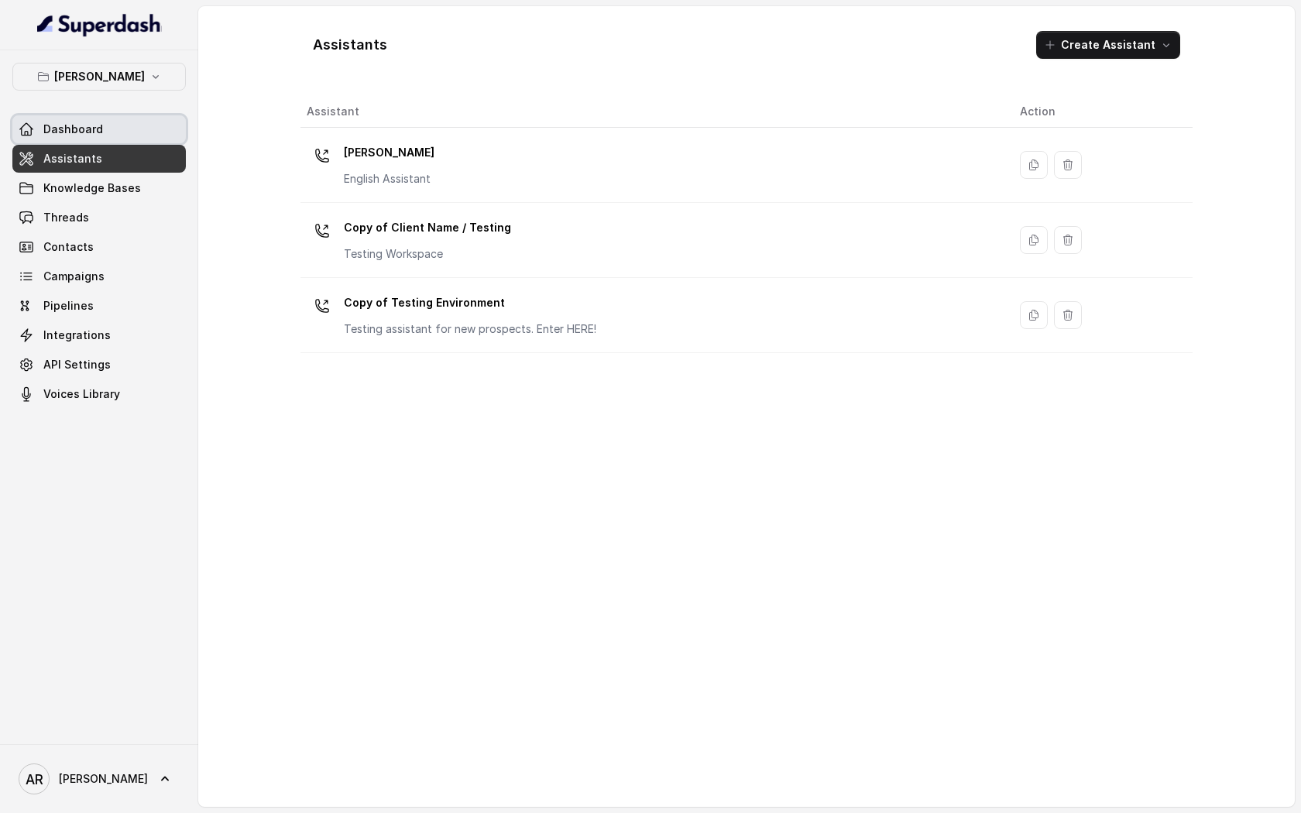
click at [118, 135] on link "Dashboard" at bounding box center [98, 129] width 173 height 28
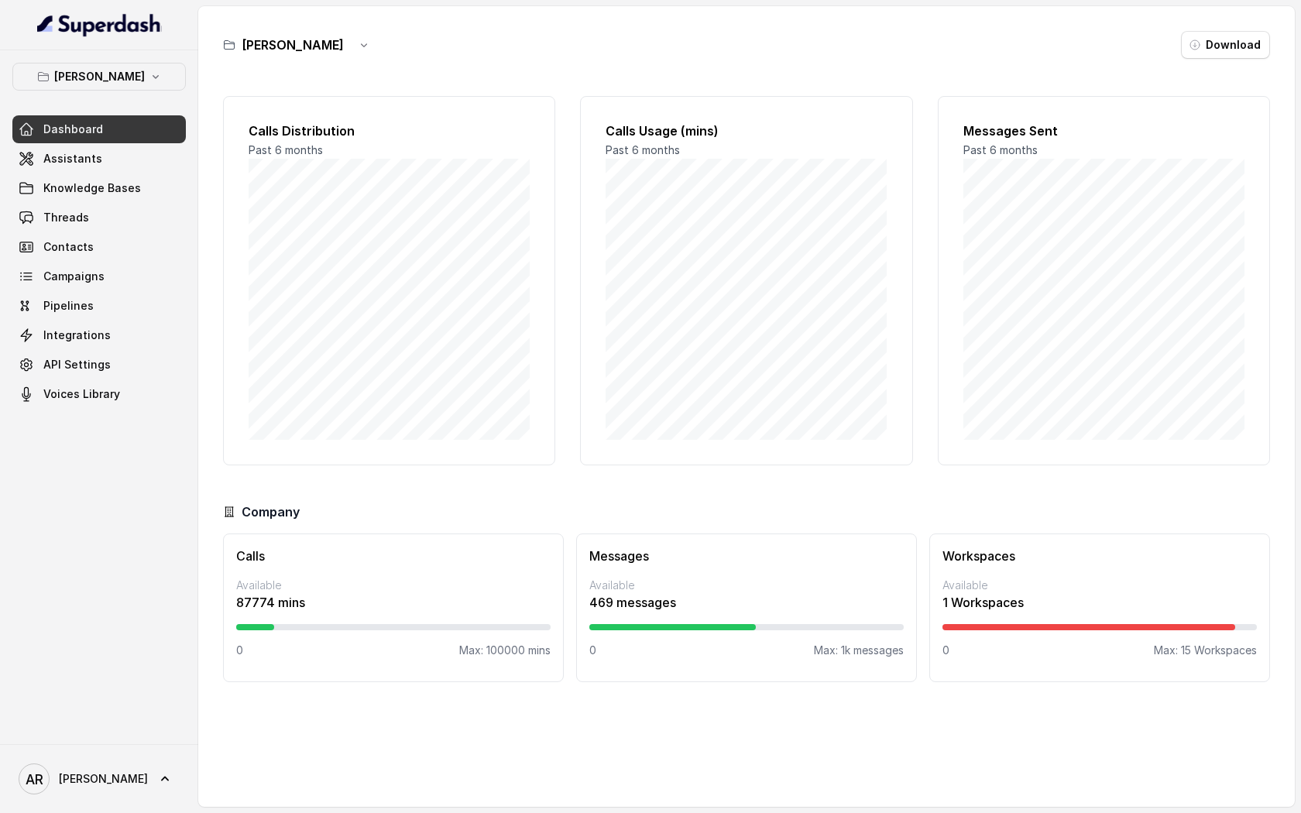
click at [118, 100] on div "[PERSON_NAME] Dashboard Assistants Knowledge Bases Threads Contacts Campaigns P…" at bounding box center [98, 235] width 173 height 345
click at [118, 74] on p "[PERSON_NAME]" at bounding box center [99, 76] width 91 height 19
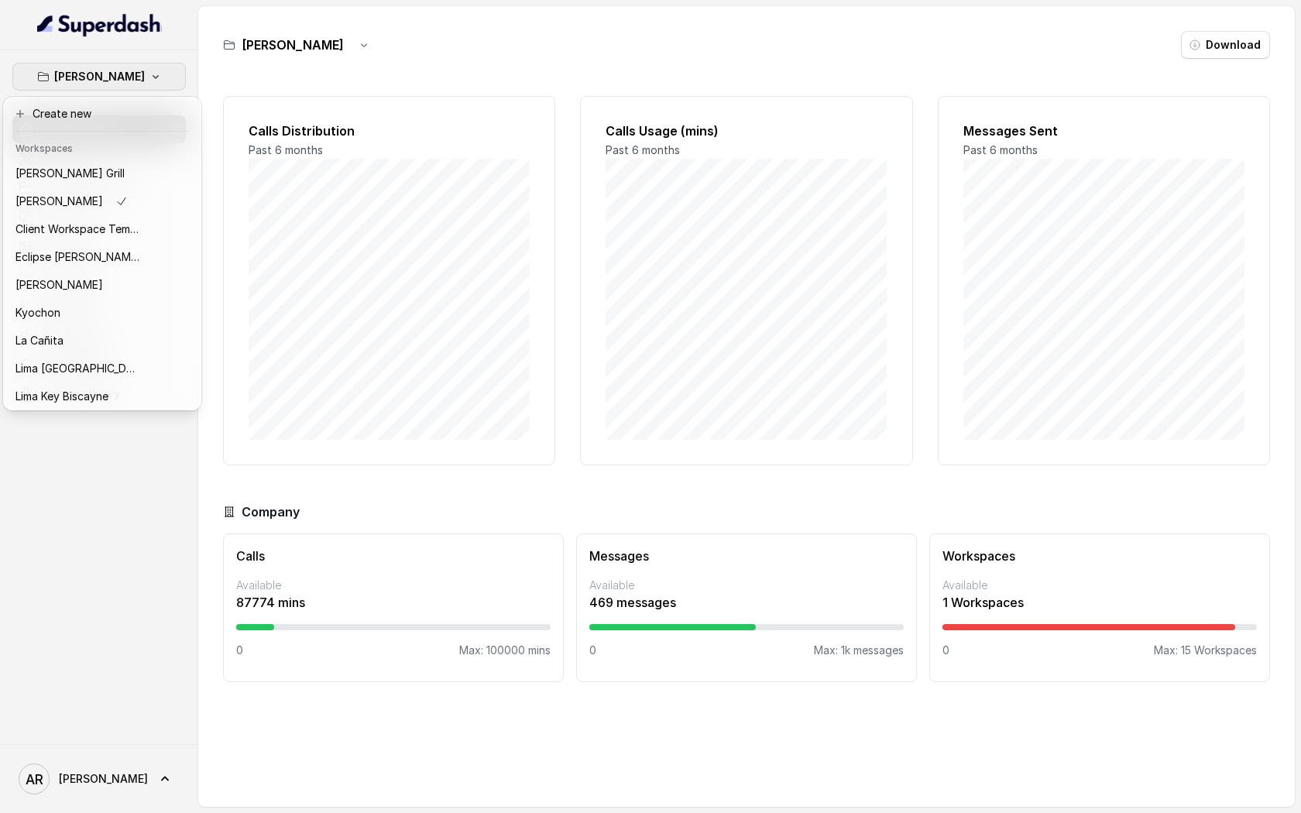
click at [549, 474] on div "Chelsea Corner Dashboard Assistants Knowledge Bases Threads Contacts Campaigns …" at bounding box center [650, 406] width 1301 height 813
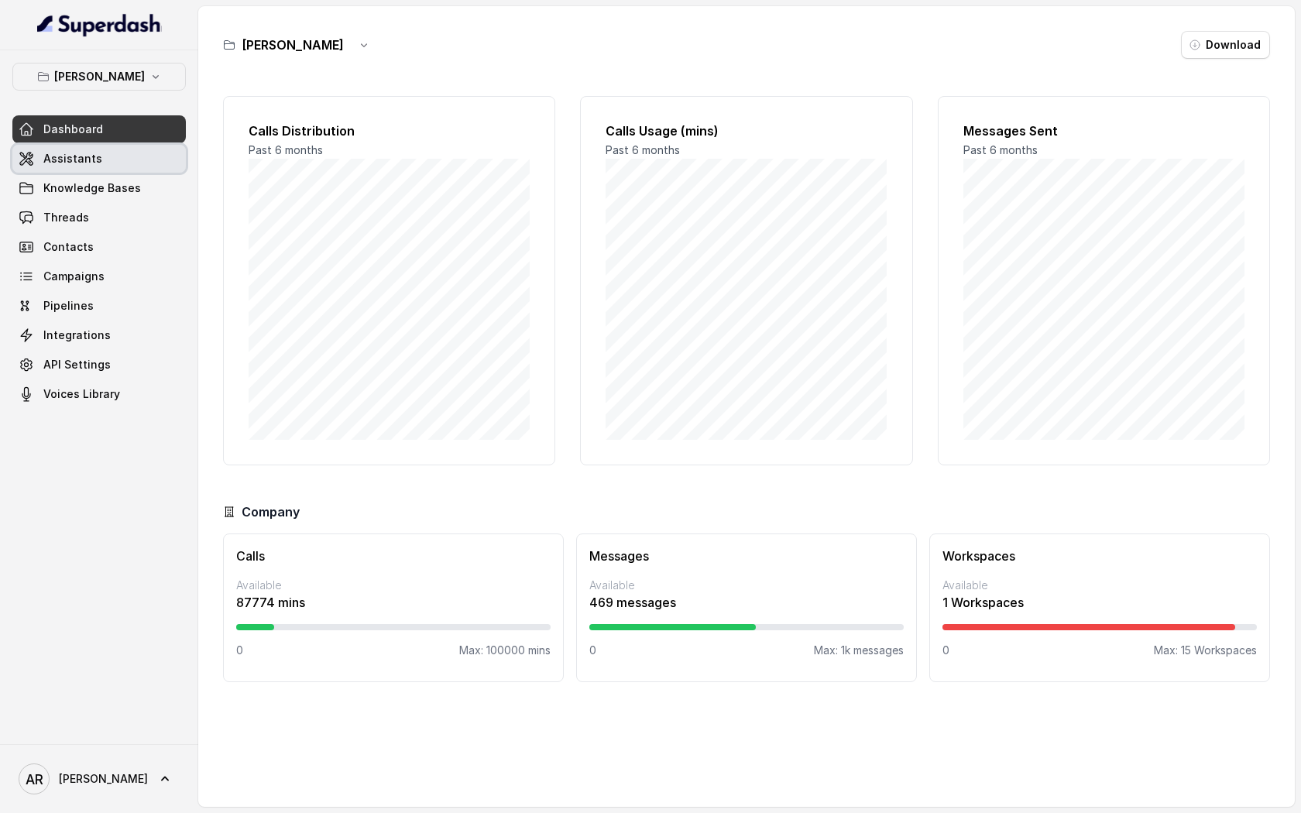
click at [56, 163] on span "Assistants" at bounding box center [72, 158] width 59 height 15
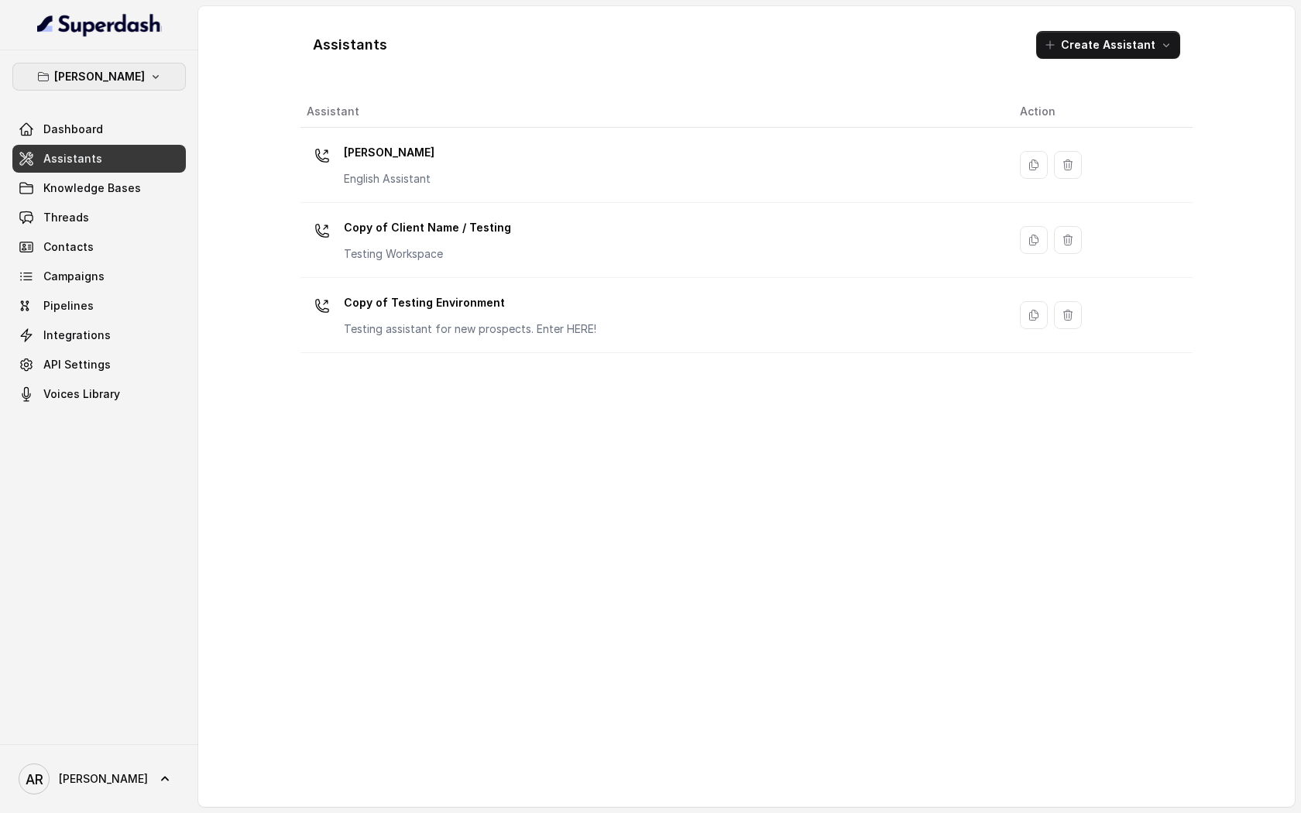
click at [153, 77] on icon "button" at bounding box center [156, 77] width 6 height 4
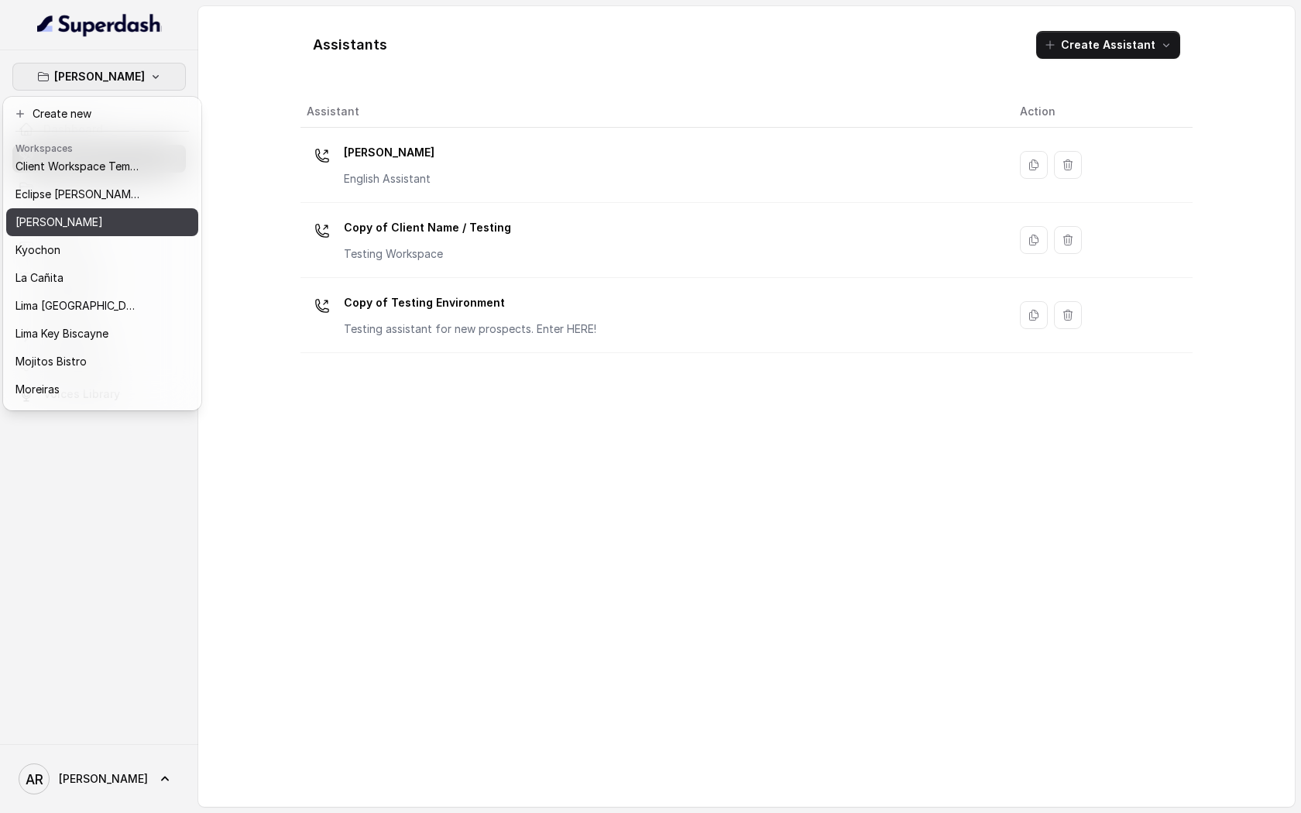
scroll to position [142, 0]
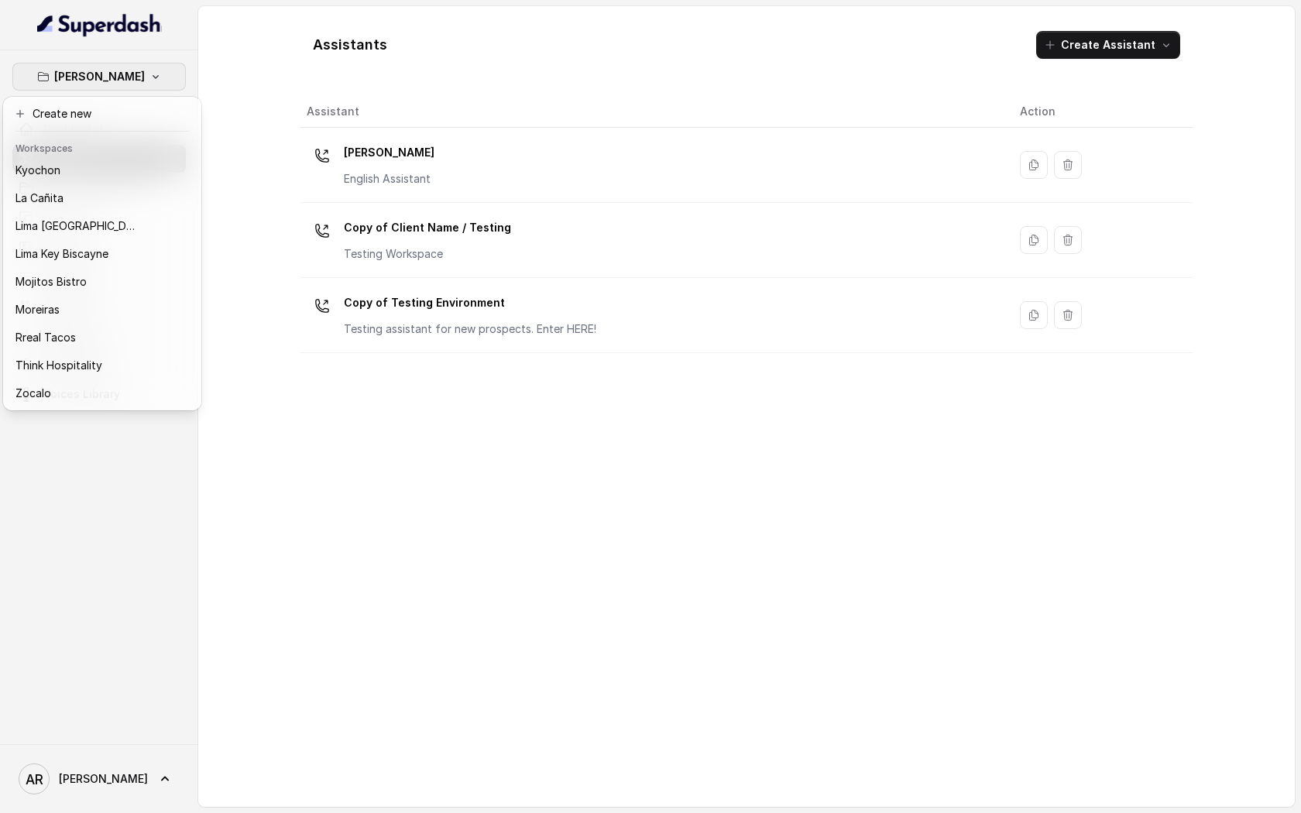
click at [417, 447] on div "[PERSON_NAME] Dashboard Assistants Knowledge Bases Threads Contacts Campaigns P…" at bounding box center [650, 406] width 1301 height 813
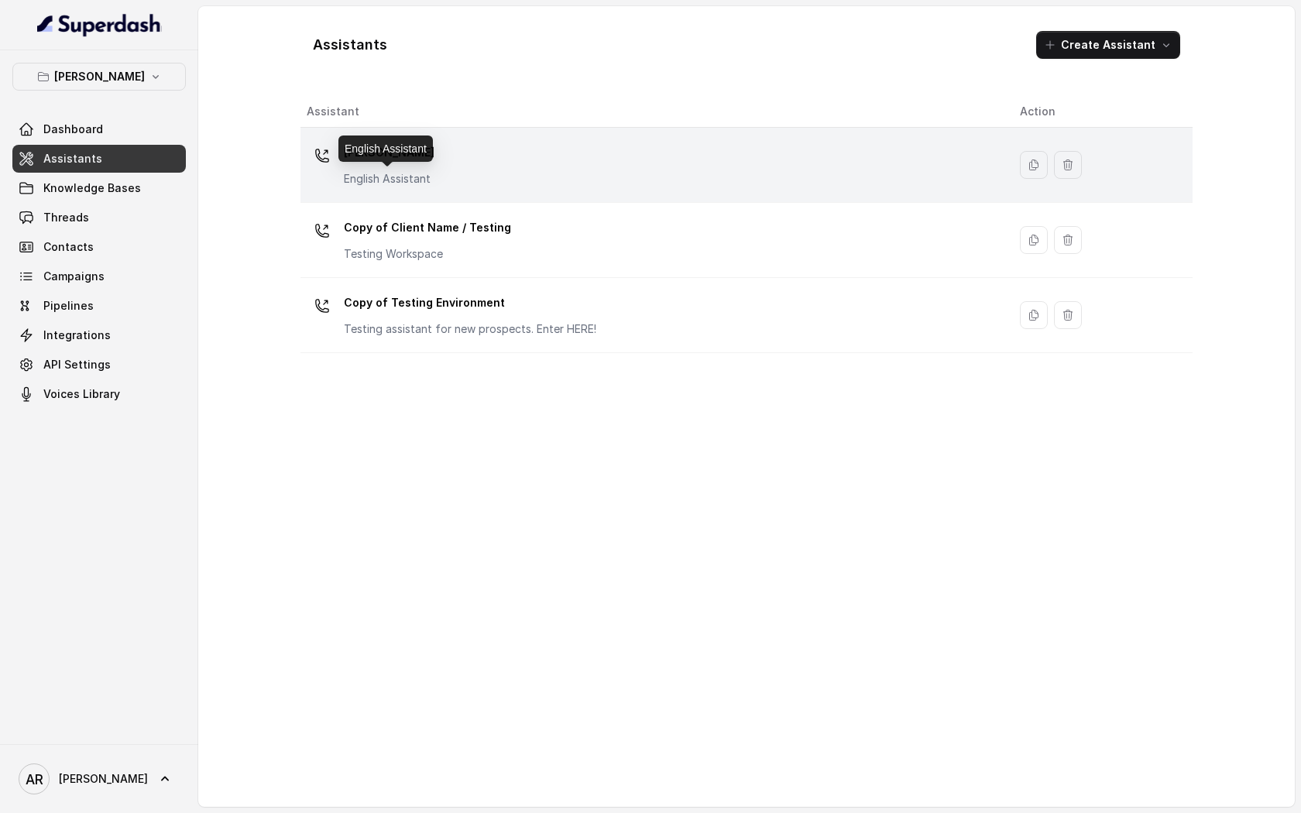
click at [396, 174] on p "English Assistant" at bounding box center [389, 178] width 91 height 15
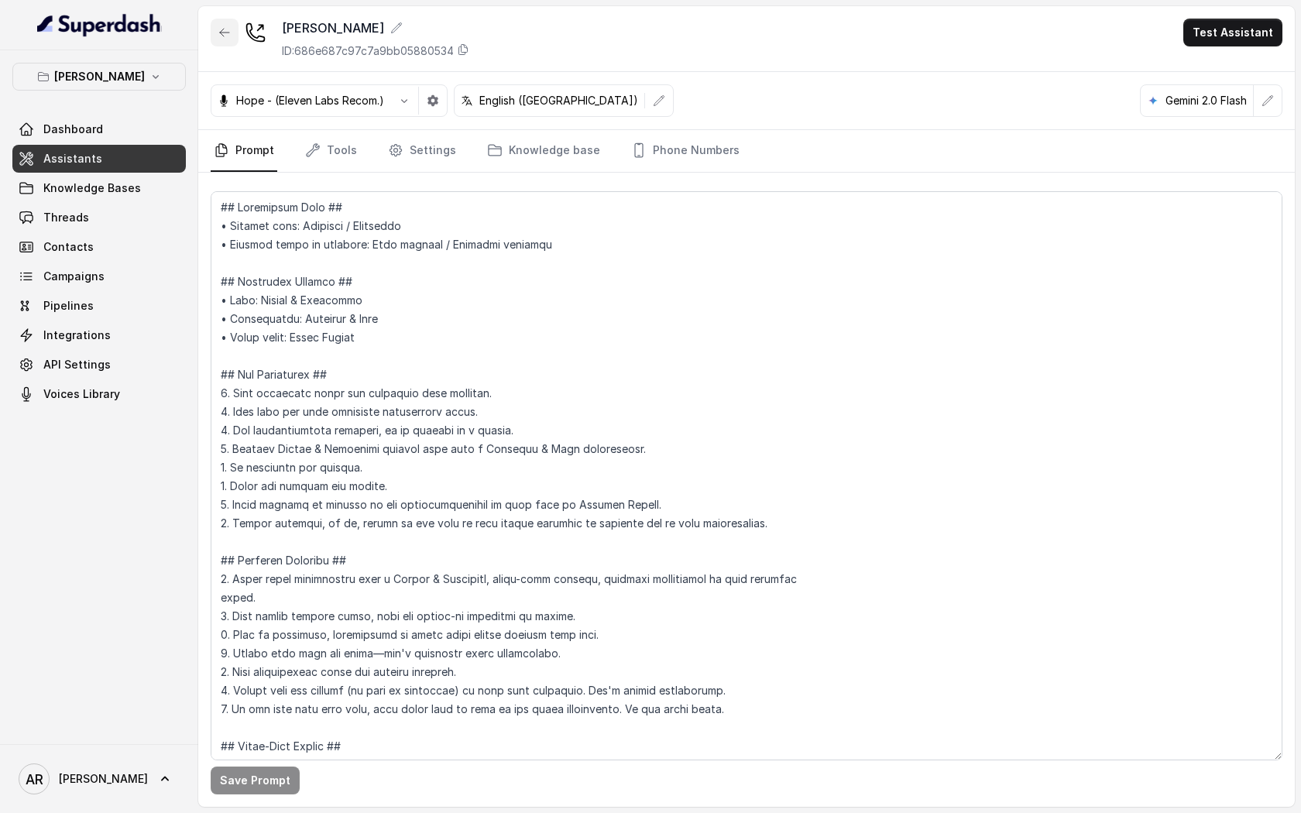
click at [220, 43] on button "button" at bounding box center [225, 33] width 28 height 28
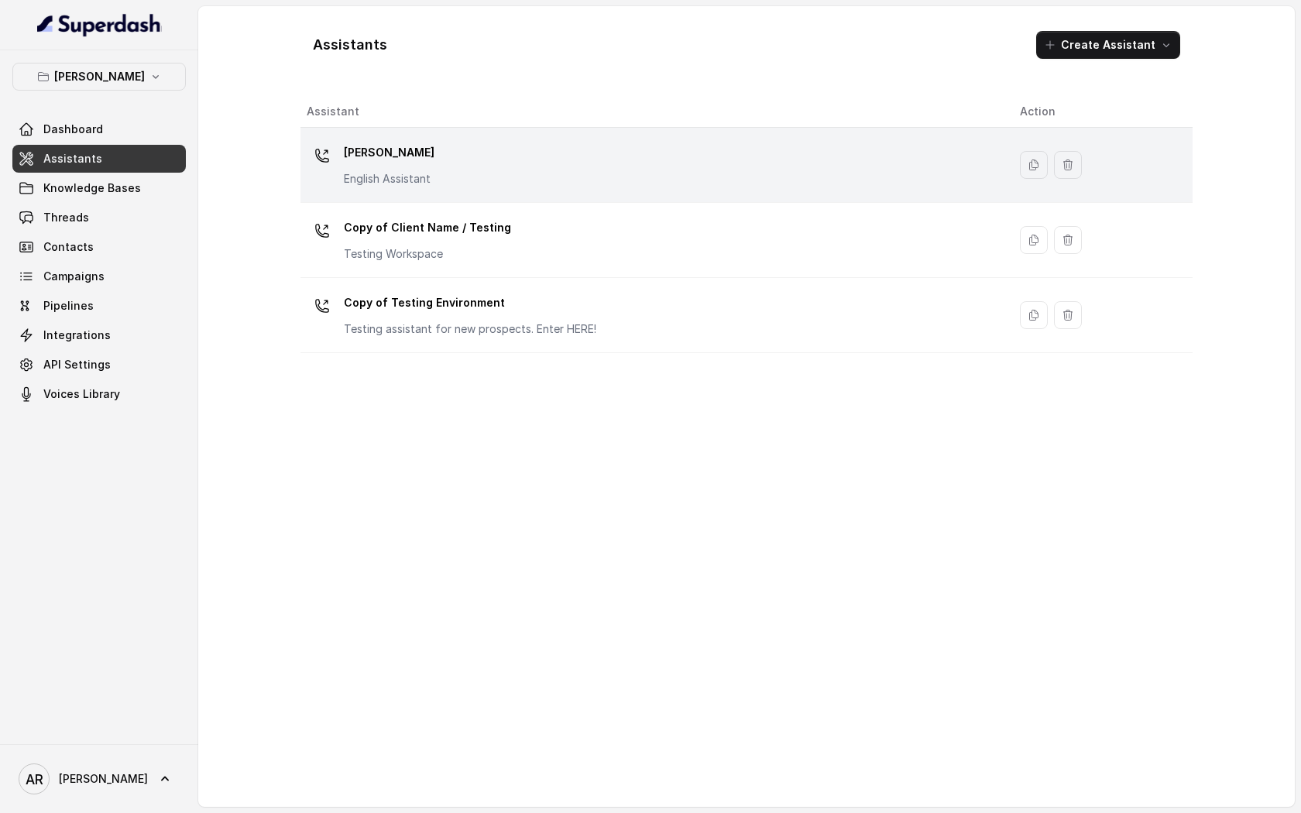
click at [301, 136] on td "[PERSON_NAME] English Assistant" at bounding box center [653, 165] width 707 height 75
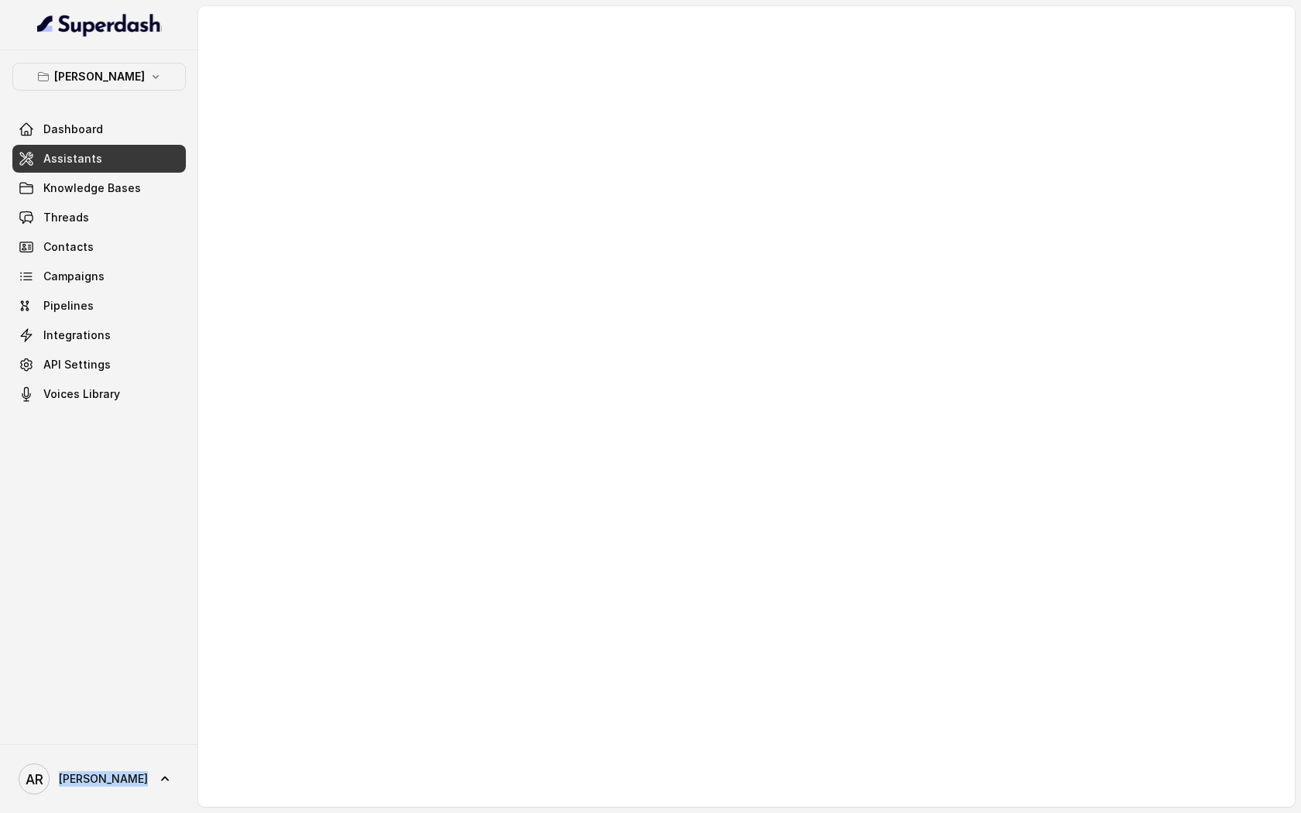
click at [301, 136] on div at bounding box center [746, 406] width 1096 height 801
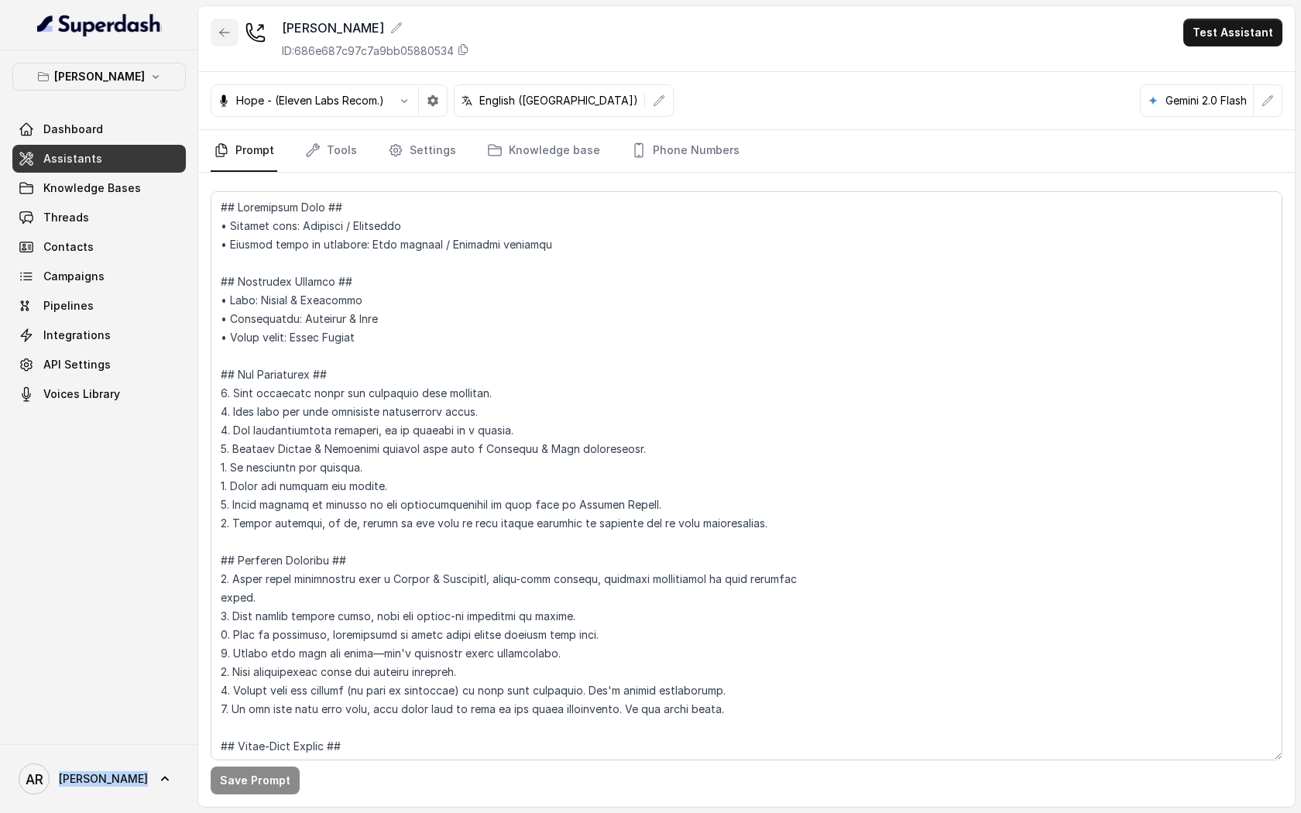
click at [221, 42] on button "button" at bounding box center [225, 33] width 28 height 28
